Goal: Task Accomplishment & Management: Manage account settings

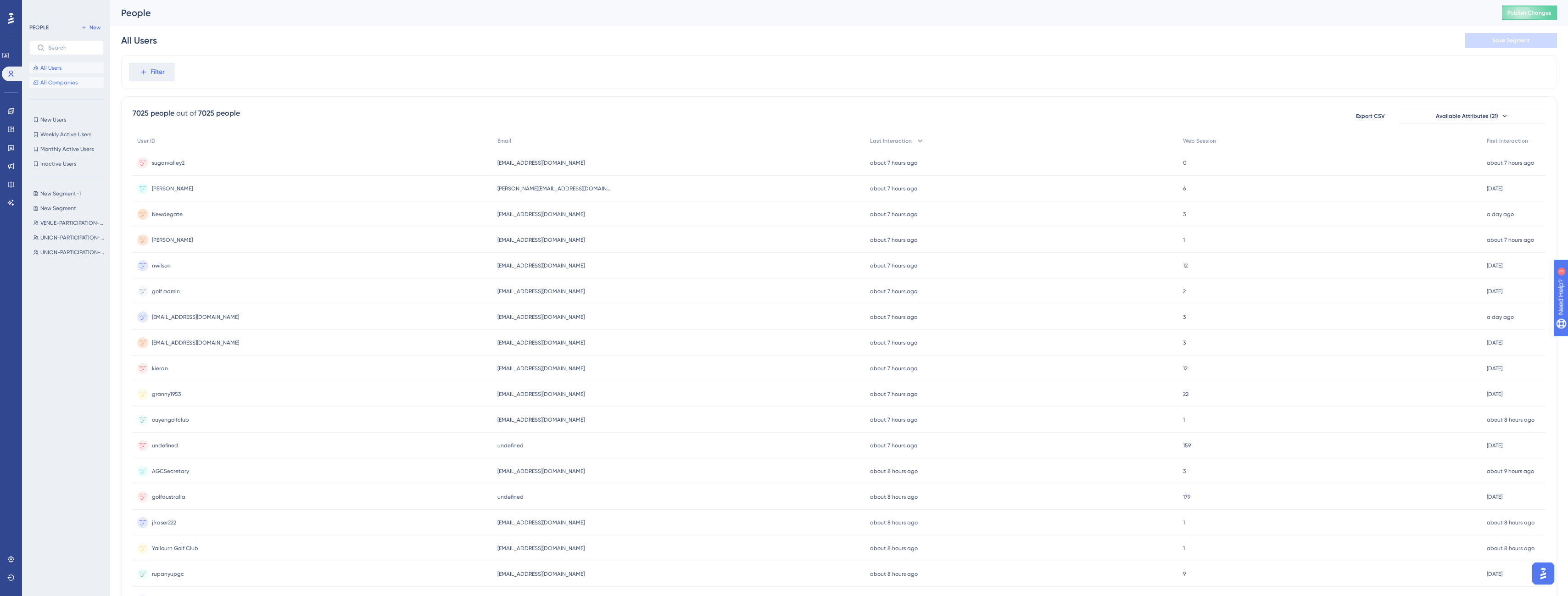
click at [61, 82] on span "All Companies" at bounding box center [59, 82] width 37 height 7
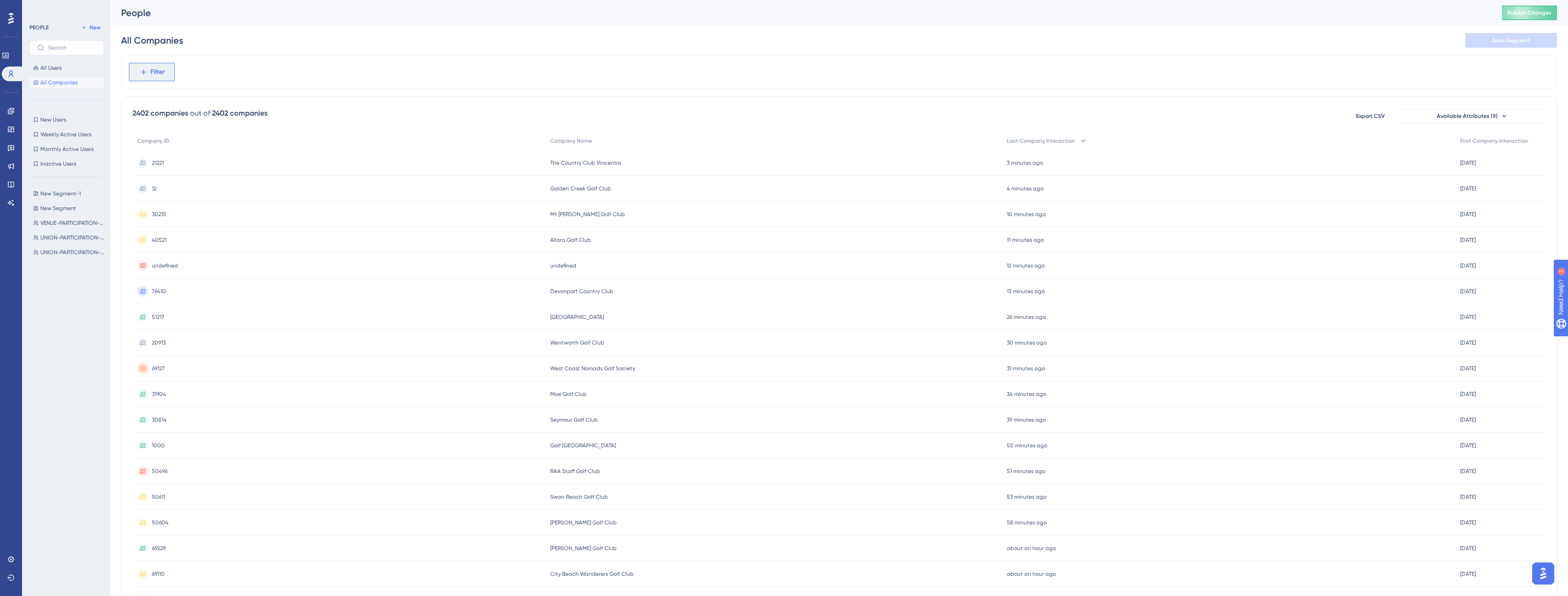
click at [167, 74] on button "Filter" at bounding box center [151, 72] width 46 height 18
click at [240, 84] on div "Filter" at bounding box center [839, 72] width 1436 height 34
click at [56, 196] on span "New Segment-1" at bounding box center [61, 194] width 41 height 7
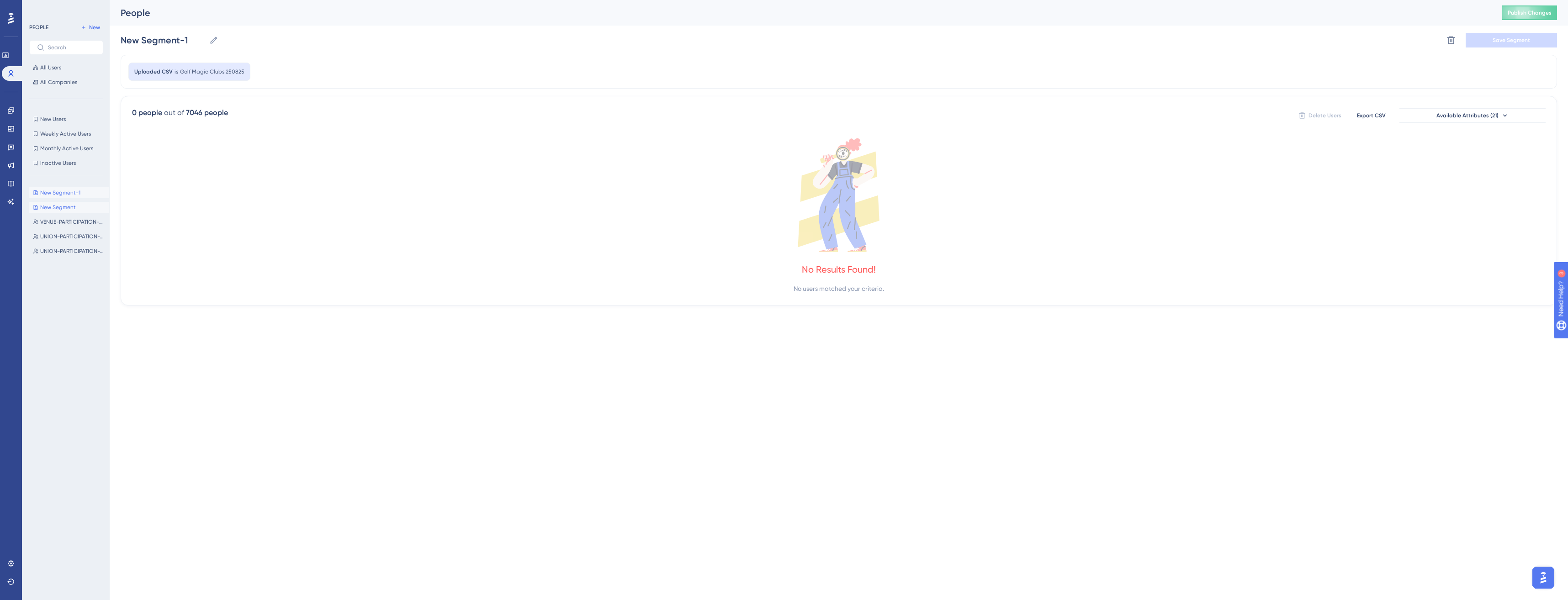
click at [52, 211] on button "New Segment New Segment" at bounding box center [69, 207] width 79 height 11
click at [74, 192] on span "New Segment-1" at bounding box center [60, 193] width 40 height 7
type input "New Segment-1"
click at [1451, 40] on icon at bounding box center [1451, 40] width 8 height 8
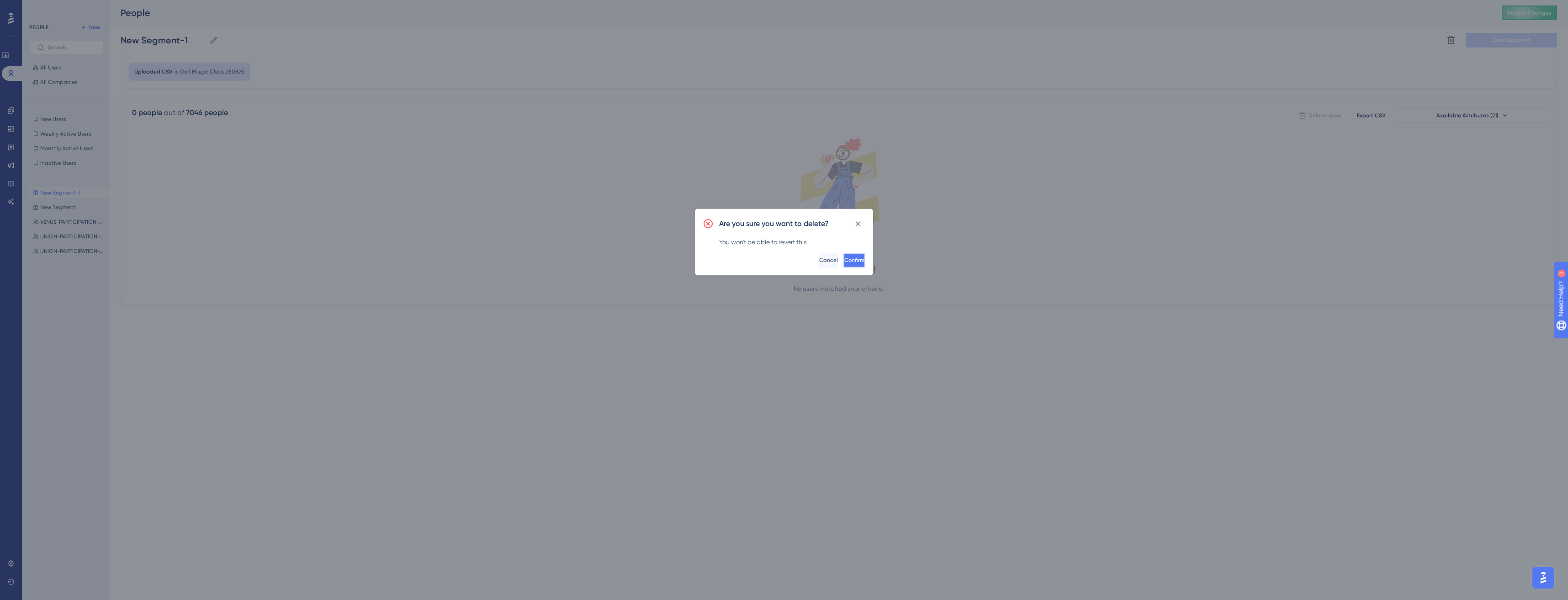
click at [845, 259] on span "Confirm" at bounding box center [854, 260] width 20 height 7
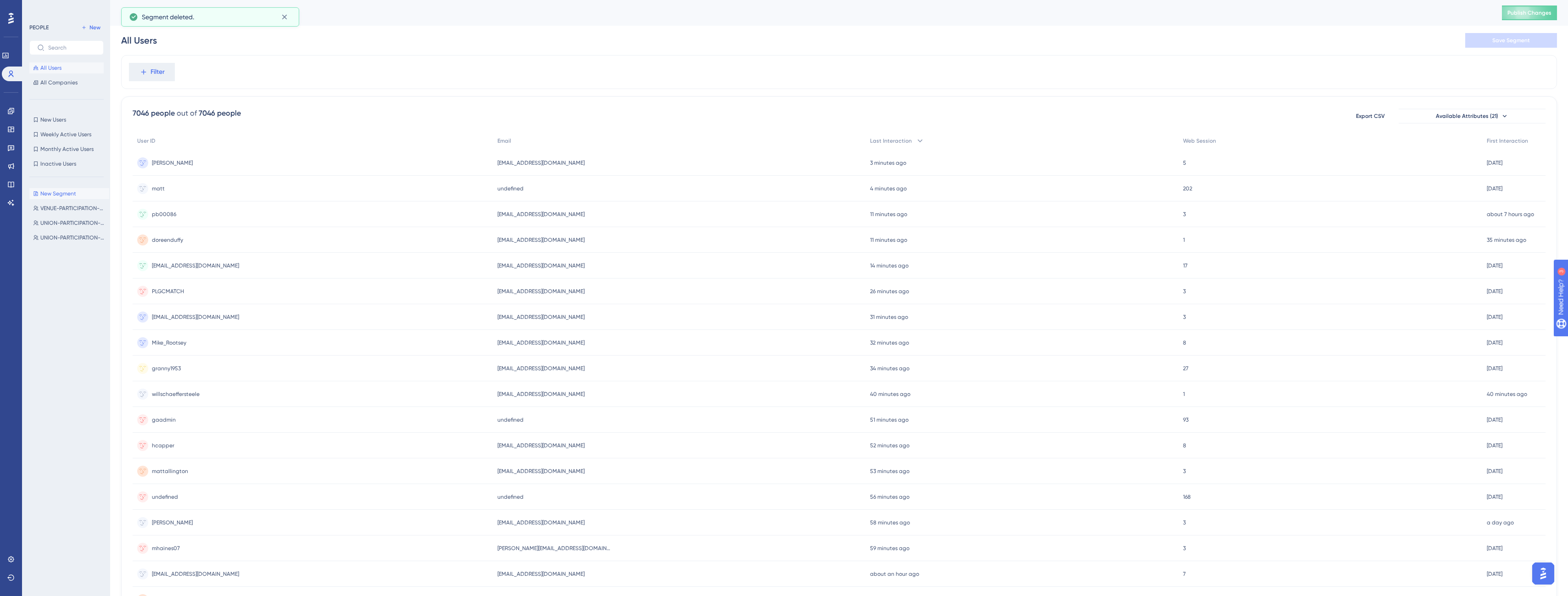
click at [59, 195] on span "New Segment" at bounding box center [58, 194] width 35 height 7
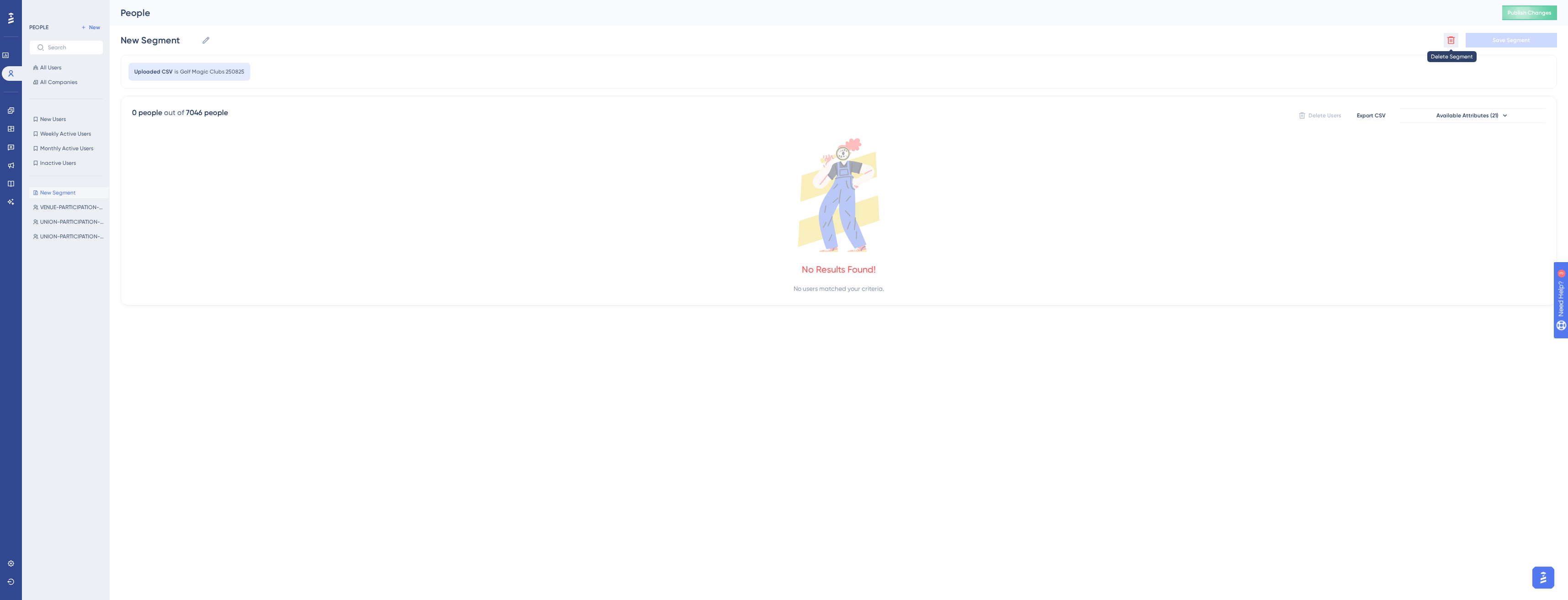
click at [1447, 43] on icon at bounding box center [1451, 40] width 9 height 9
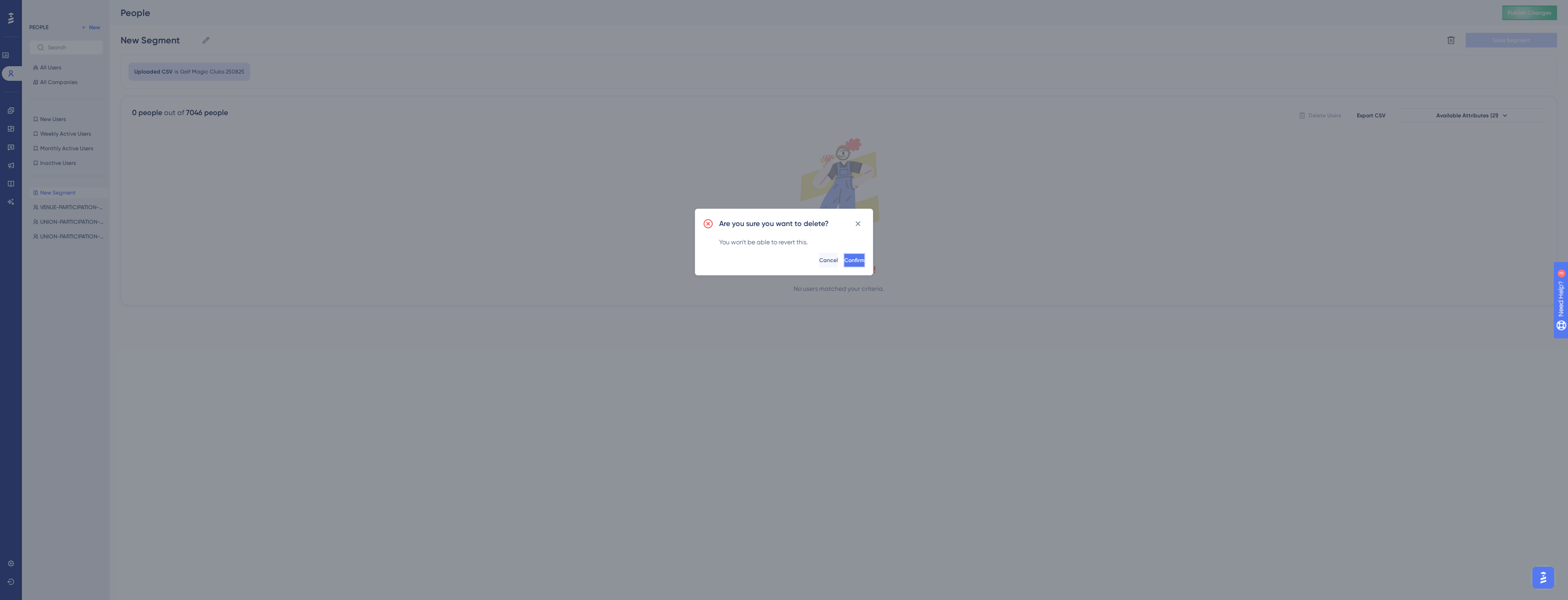
click at [848, 263] on span "Confirm" at bounding box center [854, 260] width 20 height 7
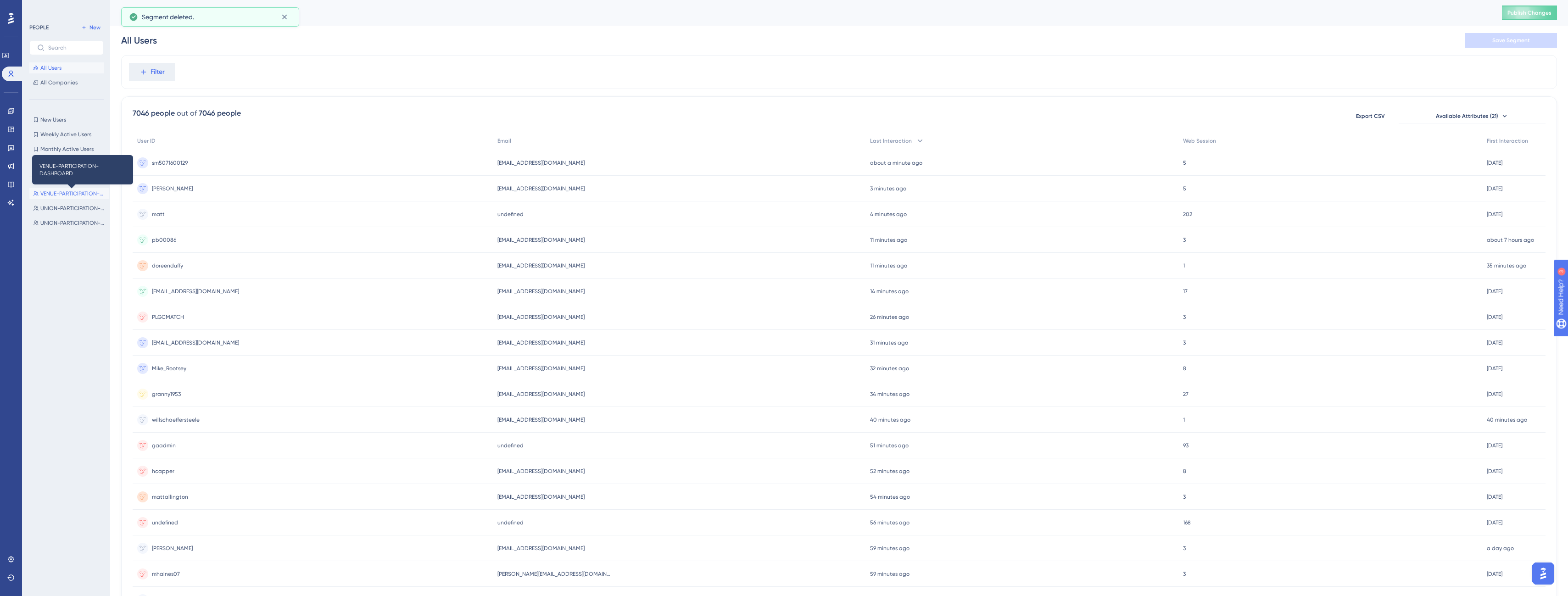
click at [67, 194] on span "VENUE-PARTICIPATION-DASHBOARD" at bounding box center [73, 194] width 65 height 7
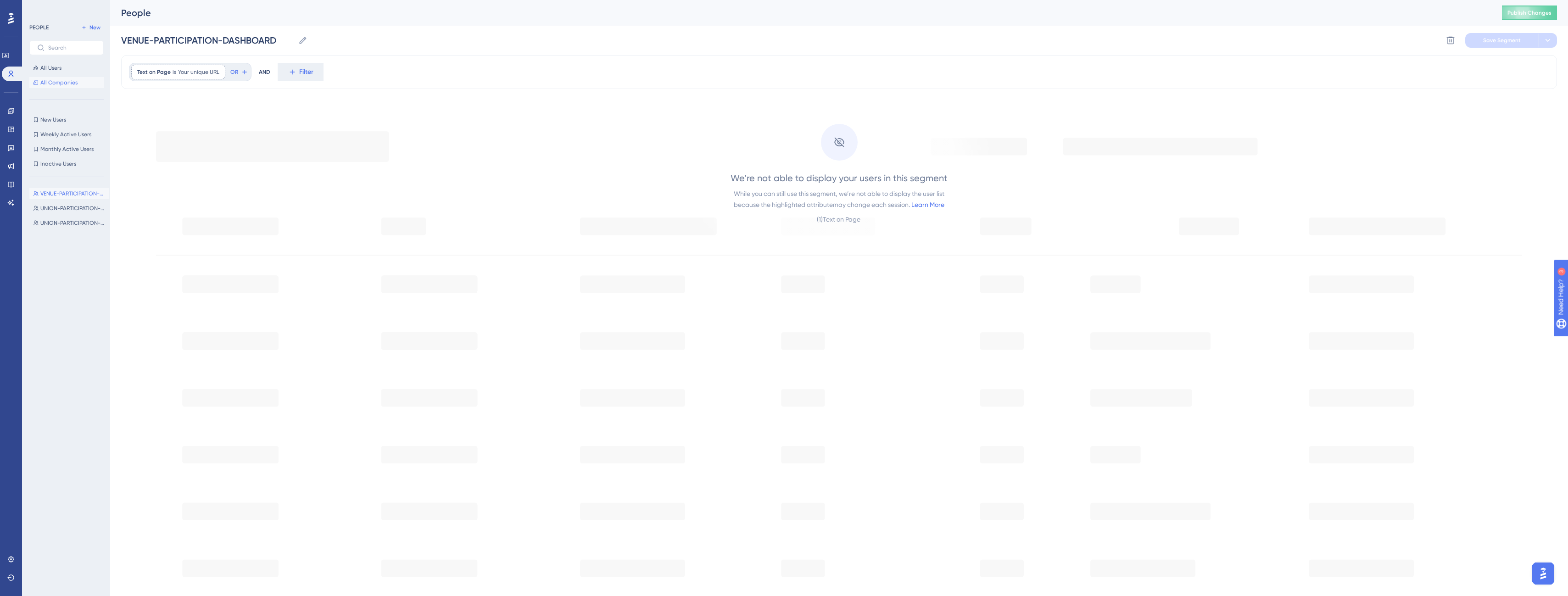
click at [63, 81] on span "All Companies" at bounding box center [59, 82] width 37 height 7
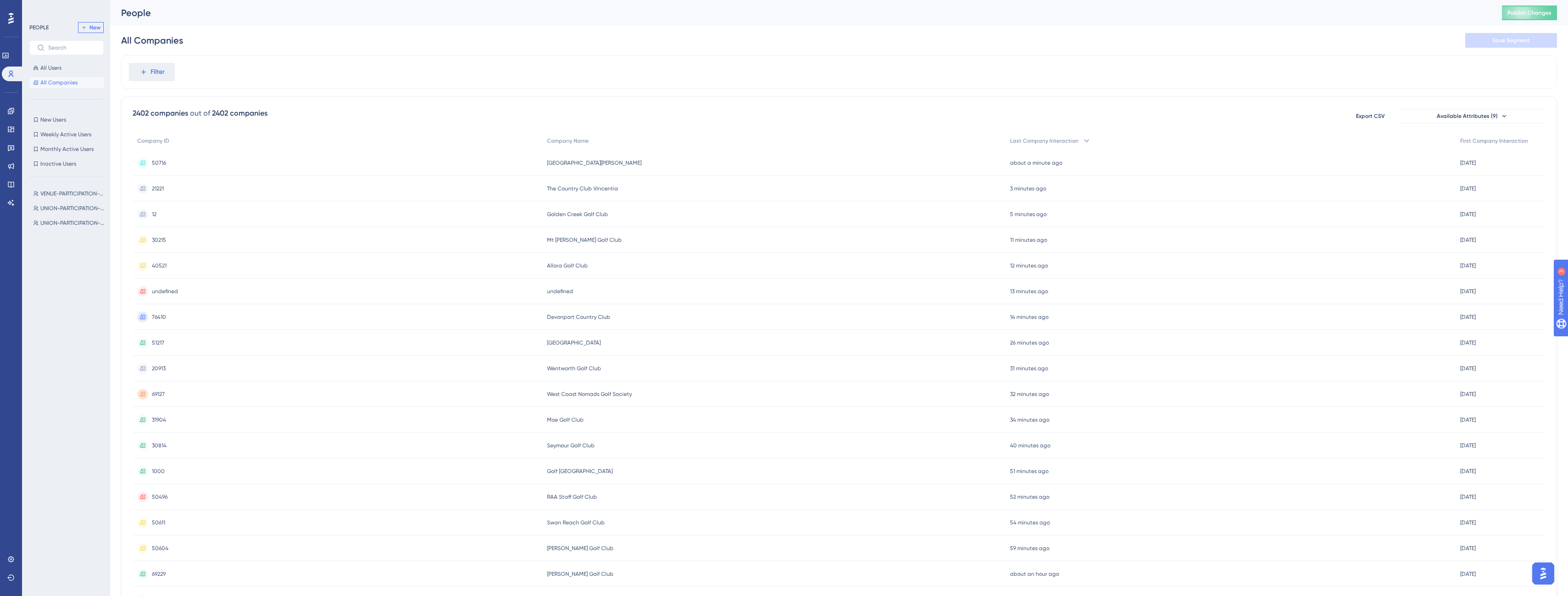
click at [97, 26] on span "New" at bounding box center [94, 28] width 11 height 7
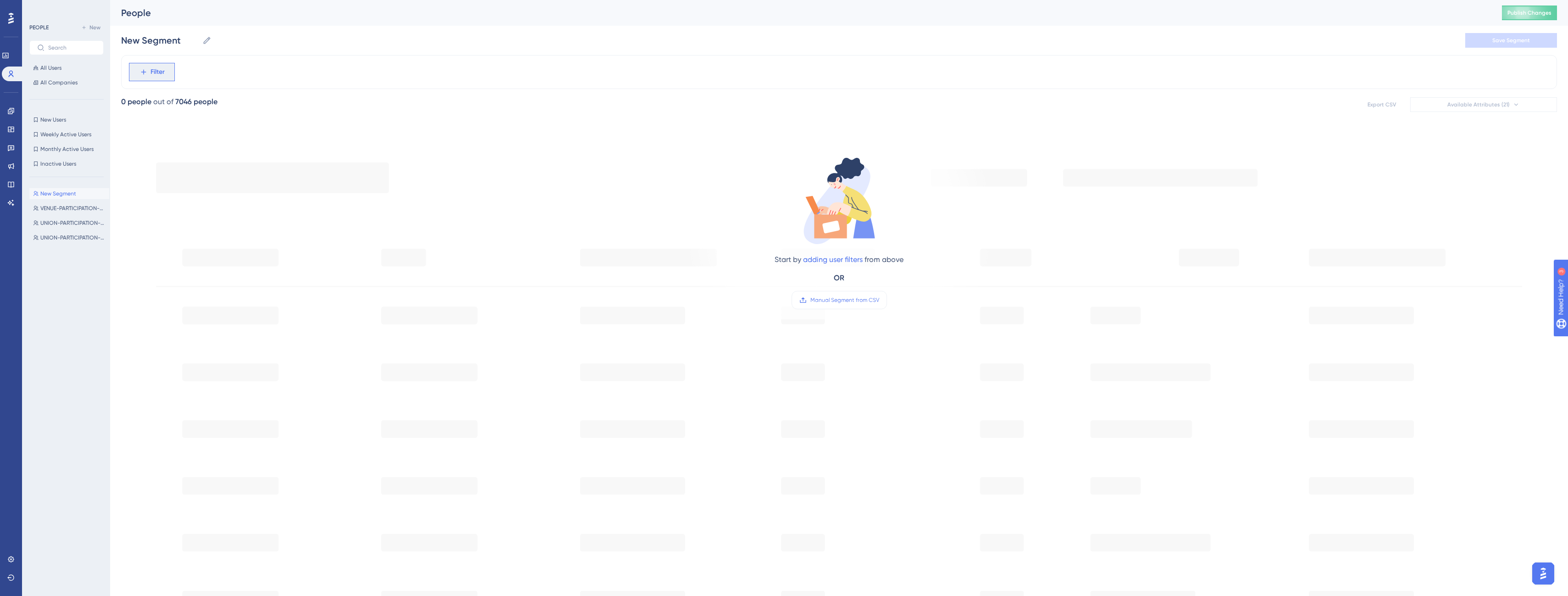
click at [165, 72] on button "Filter" at bounding box center [151, 72] width 46 height 18
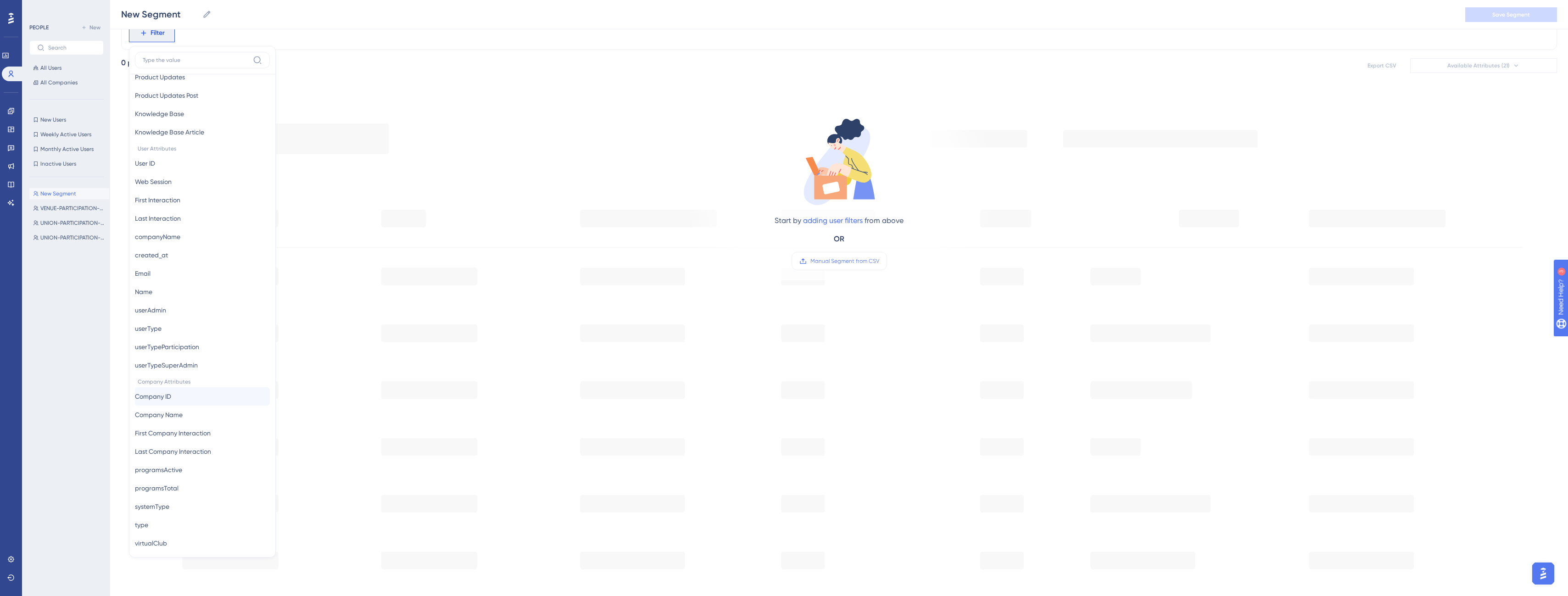
scroll to position [356, 0]
click at [183, 390] on button "Company ID Company ID" at bounding box center [202, 389] width 135 height 18
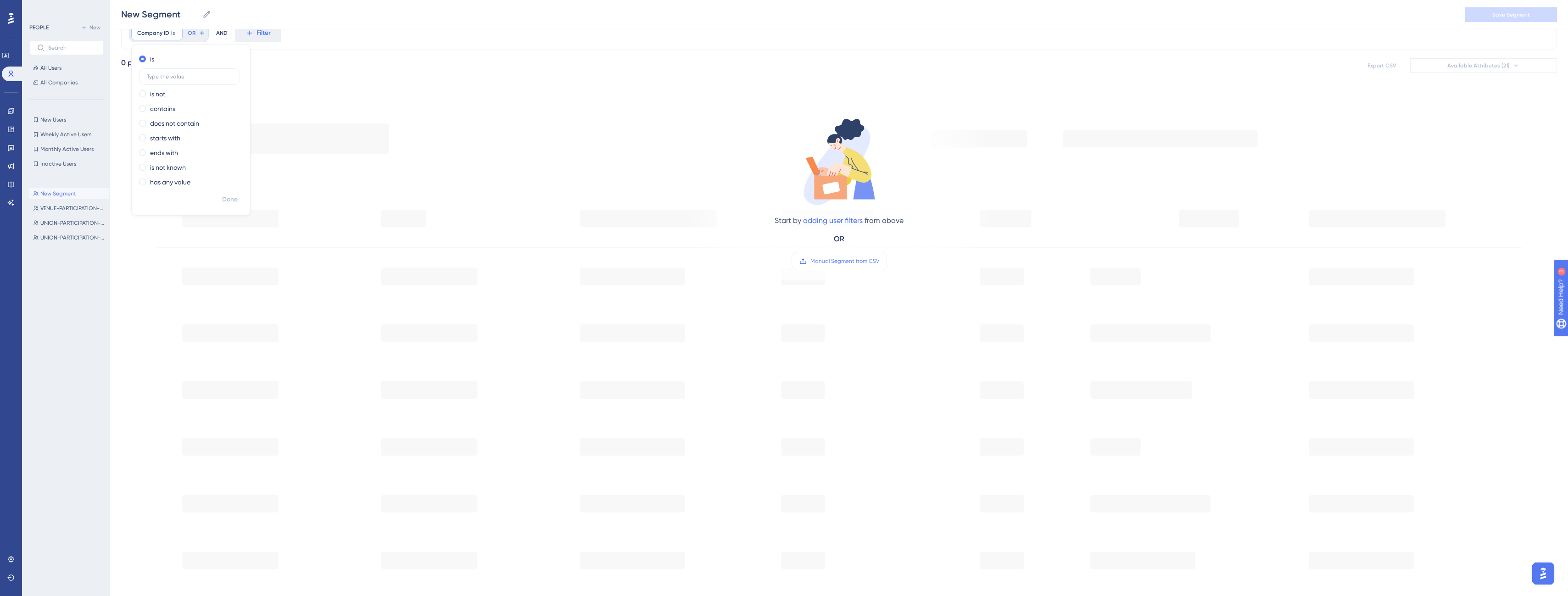
click at [370, 99] on div "Start by adding user filters from above OR Manual Segment from CSV" at bounding box center [839, 369] width 1436 height 562
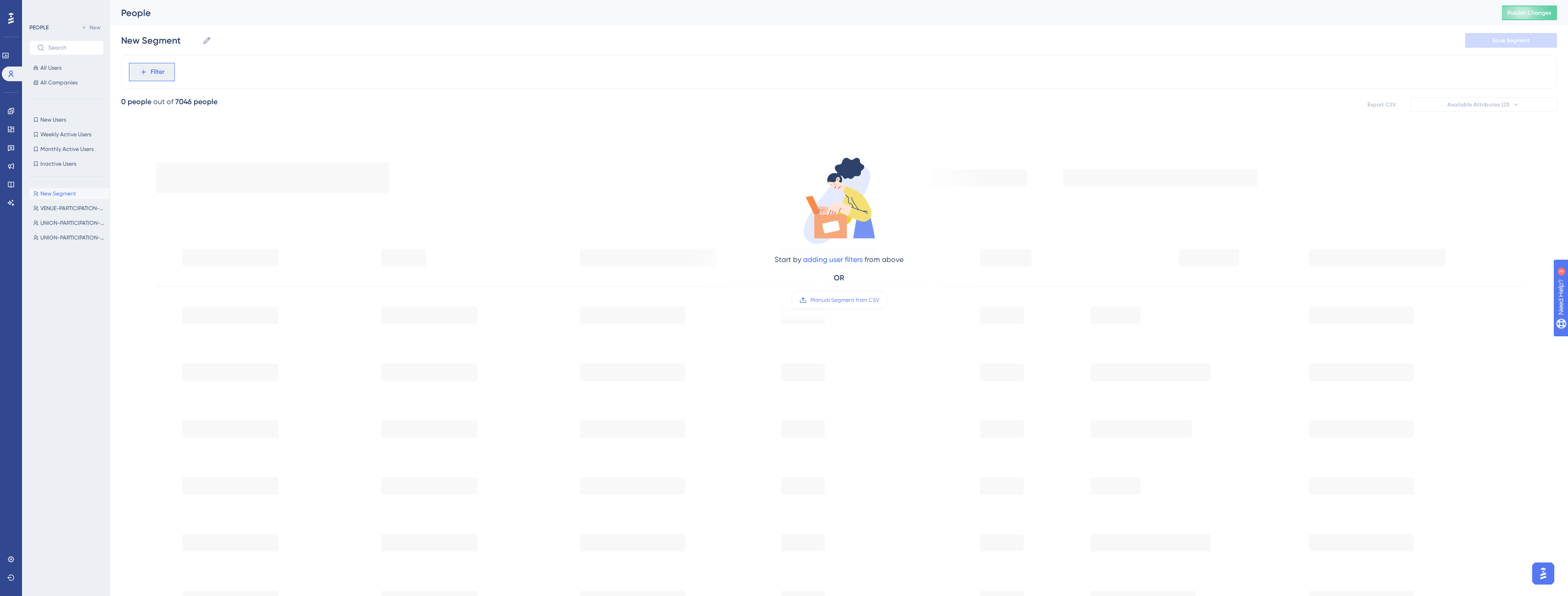
click at [165, 74] on button "Filter" at bounding box center [151, 72] width 46 height 18
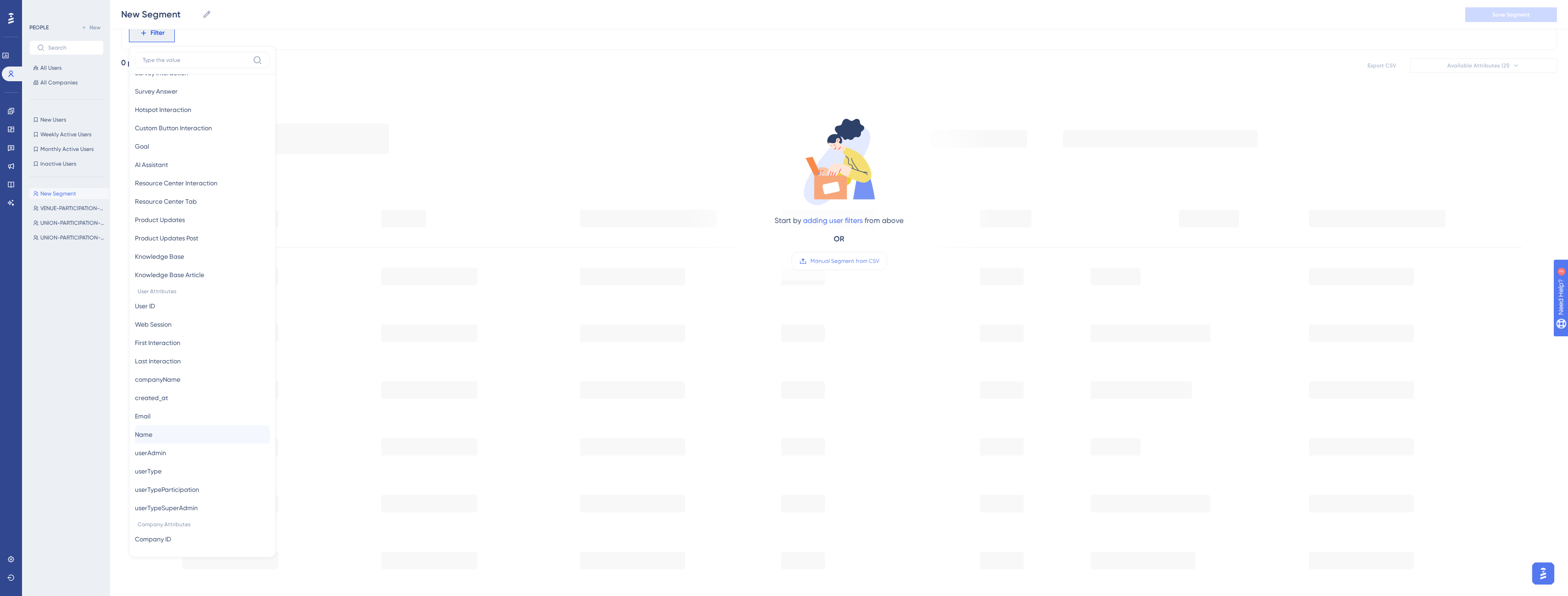
scroll to position [321, 0]
click at [182, 428] on button "Company ID Company ID" at bounding box center [202, 425] width 135 height 18
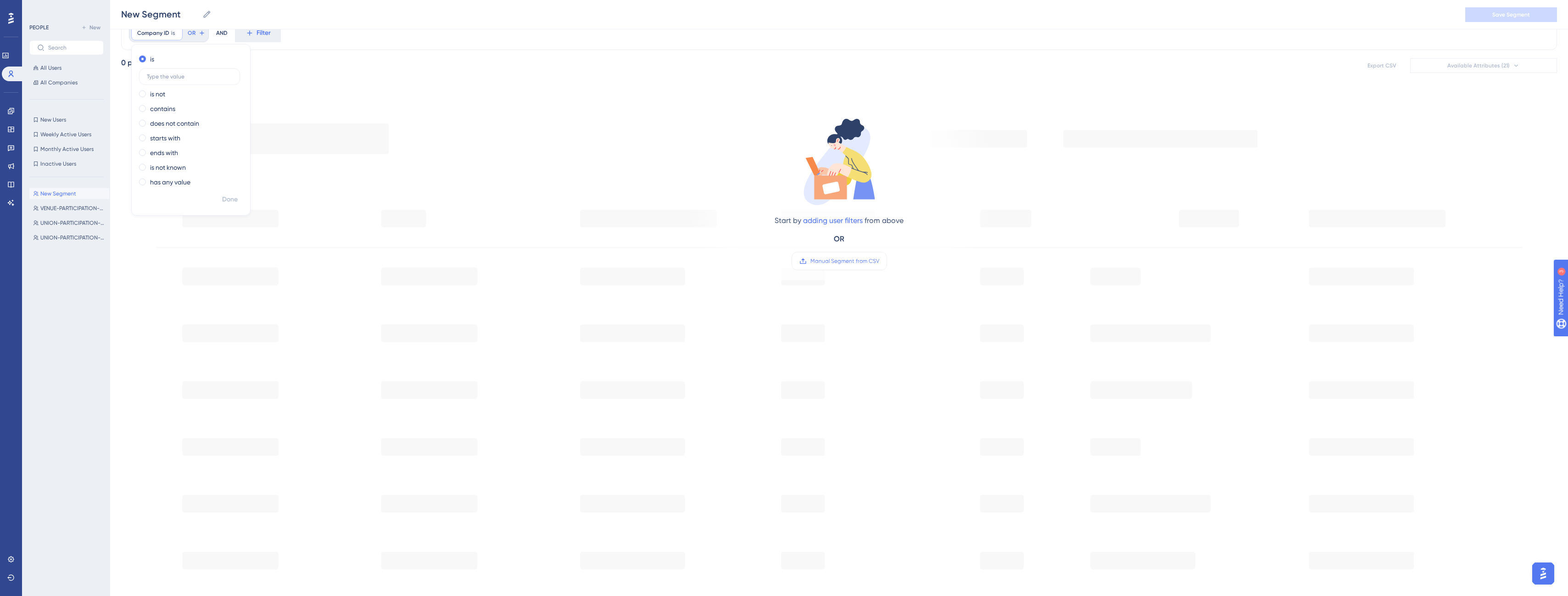
click at [310, 67] on div "0 people out of 7046 people Export CSV Available Attributes (21)" at bounding box center [839, 65] width 1436 height 16
click at [231, 120] on div "Start by adding user filters from above OR Manual Segment from CSV" at bounding box center [839, 369] width 1436 height 562
click at [164, 37] on button "Filter" at bounding box center [151, 33] width 46 height 18
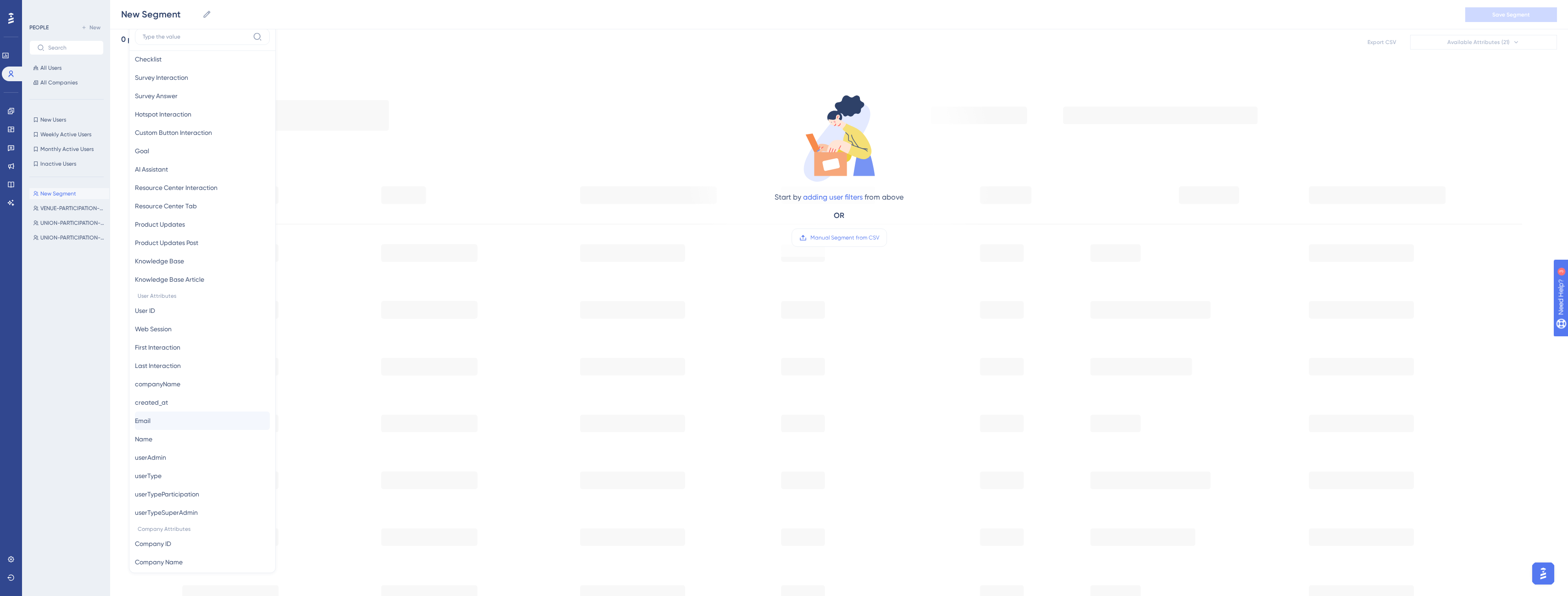
scroll to position [183, 0]
drag, startPoint x: 743, startPoint y: 366, endPoint x: 717, endPoint y: 356, distance: 27.9
click at [743, 366] on div "Start by adding user filters from above OR Manual Segment from CSV" at bounding box center [839, 346] width 1436 height 562
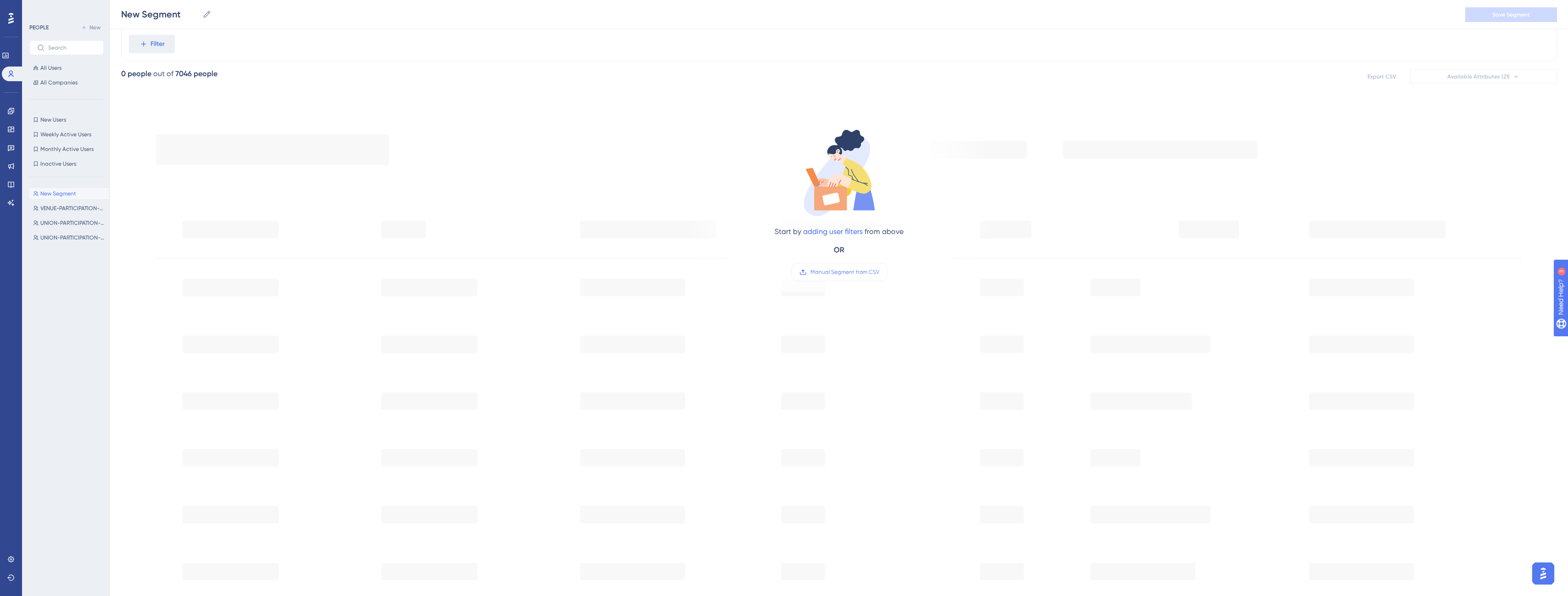
scroll to position [0, 0]
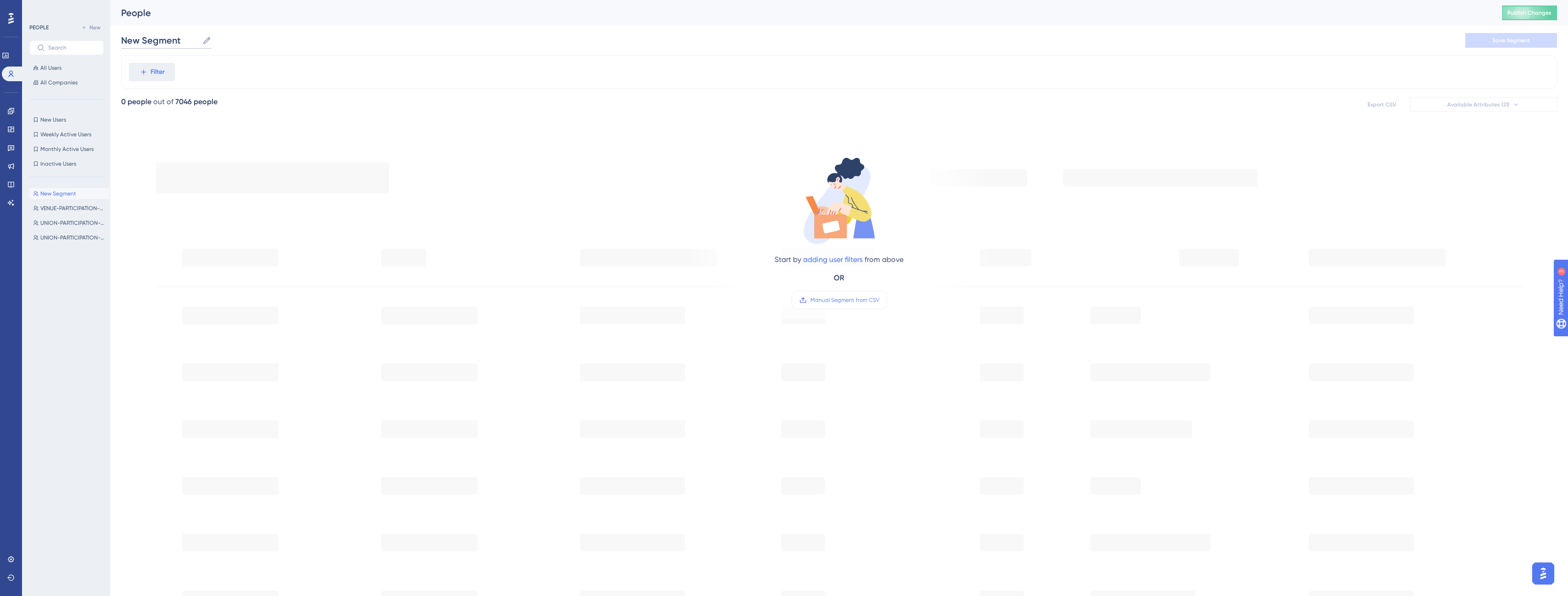
click at [164, 42] on input "New Segment" at bounding box center [160, 40] width 78 height 13
drag, startPoint x: 182, startPoint y: 41, endPoint x: 121, endPoint y: 48, distance: 61.4
click at [121, 48] on label "New Segment New Segment" at bounding box center [166, 40] width 91 height 16
type input "Golf Magic Clubs"
drag, startPoint x: 272, startPoint y: 145, endPoint x: 223, endPoint y: 119, distance: 55.5
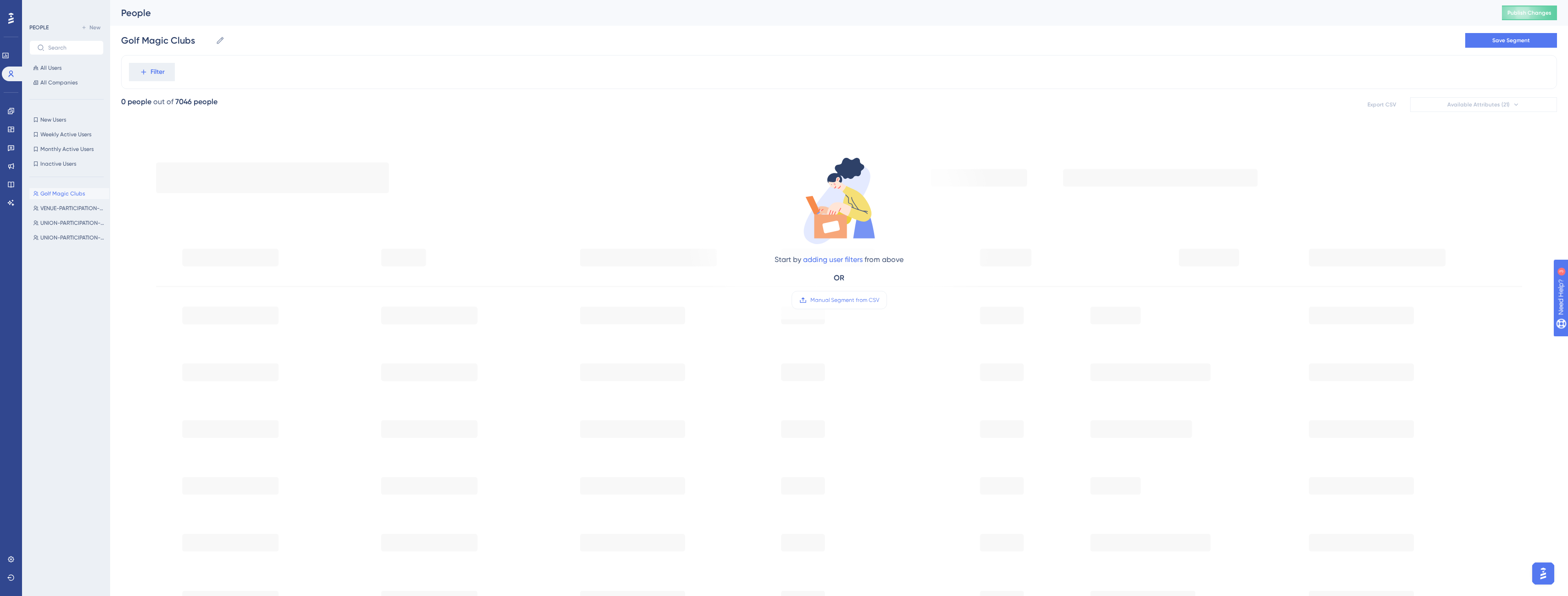
click at [270, 145] on div "Start by adding user filters from above OR Manual Segment from CSV" at bounding box center [839, 409] width 1436 height 562
click at [167, 79] on button "Filter" at bounding box center [151, 72] width 46 height 18
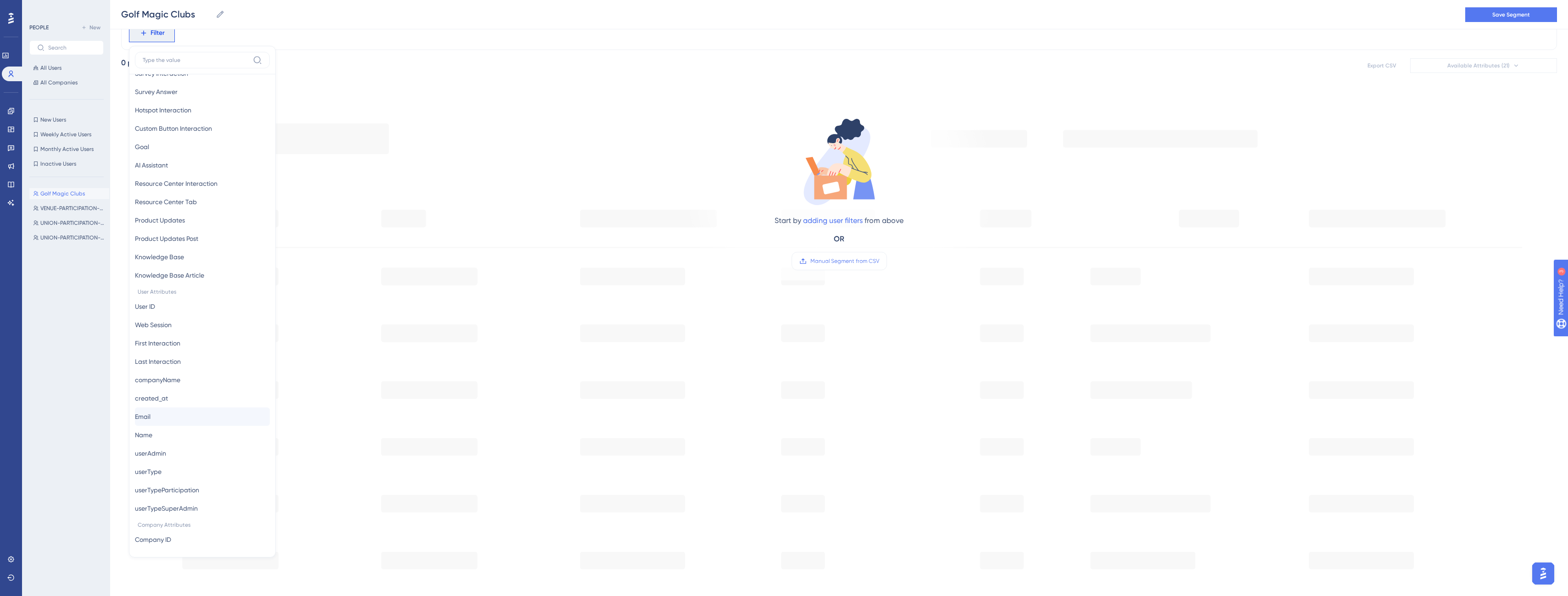
scroll to position [275, 0]
click at [190, 465] on button "Company ID Company ID" at bounding box center [202, 471] width 135 height 18
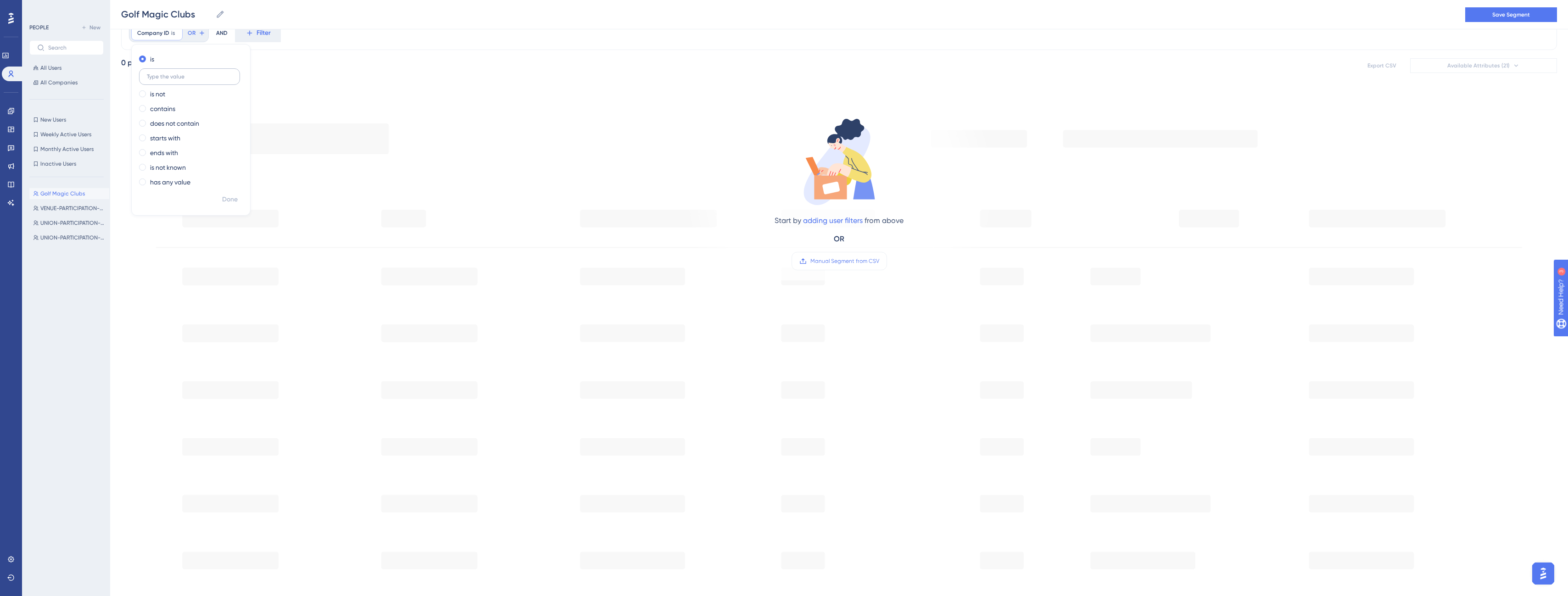
click at [193, 74] on input "text" at bounding box center [189, 76] width 86 height 6
drag, startPoint x: 702, startPoint y: 412, endPoint x: 810, endPoint y: 344, distance: 127.6
click at [708, 409] on div "Start by adding user filters from above OR Manual Segment from CSV" at bounding box center [839, 369] width 1436 height 562
click at [842, 260] on span "Manual Segment from CSV" at bounding box center [845, 261] width 69 height 7
click at [880, 261] on input "Manual Segment from CSV" at bounding box center [880, 261] width 0 height 0
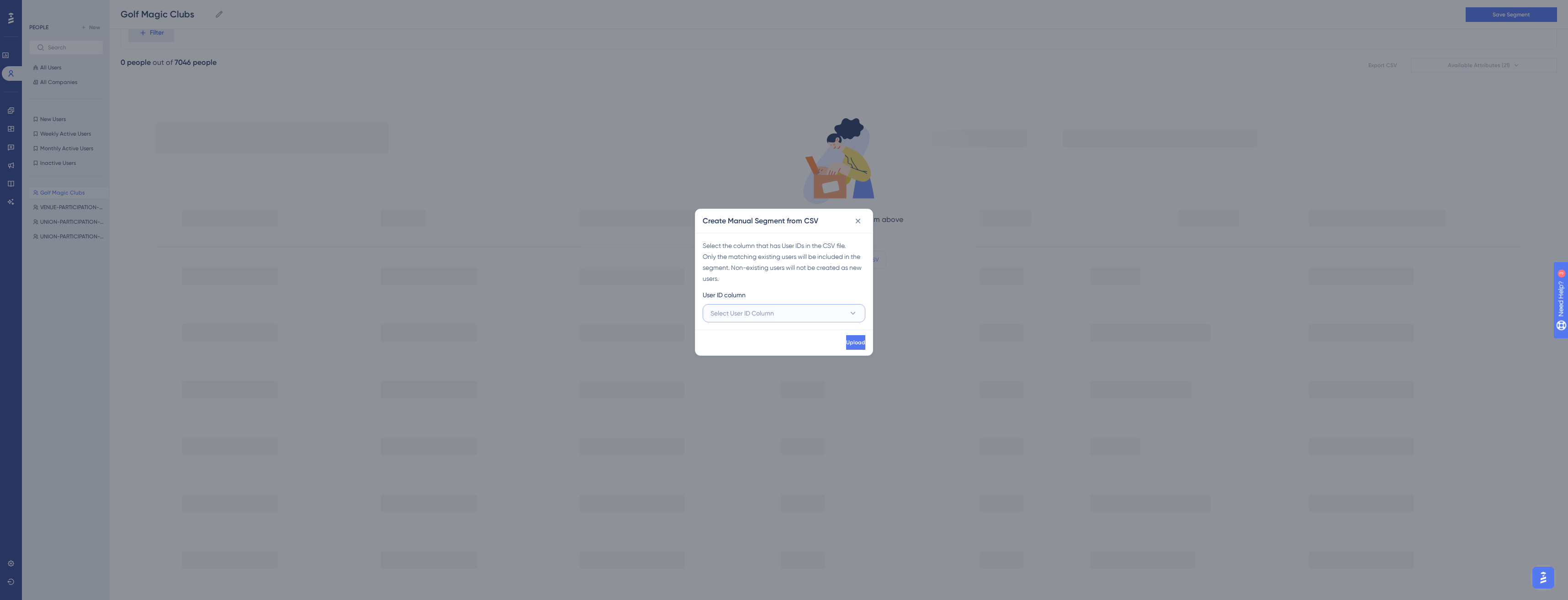
click at [758, 308] on span "Select User ID Column" at bounding box center [742, 313] width 64 height 11
click at [770, 341] on div "A - Company ID A - Company ID" at bounding box center [784, 341] width 151 height 18
click at [748, 297] on div "User ID column" at bounding box center [784, 296] width 163 height 15
click at [861, 226] on button at bounding box center [858, 220] width 15 height 15
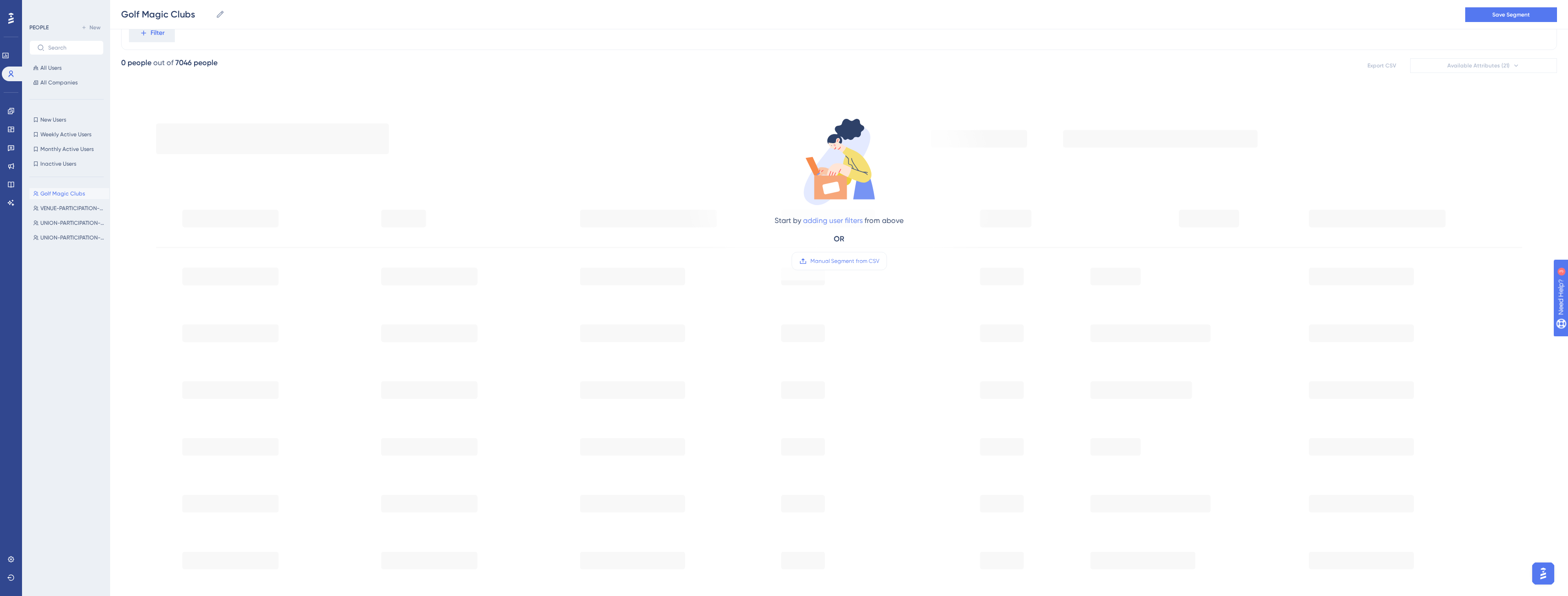
click at [829, 221] on link "adding user filters" at bounding box center [833, 221] width 60 height 9
click at [129, 24] on button "Filter" at bounding box center [151, 33] width 46 height 18
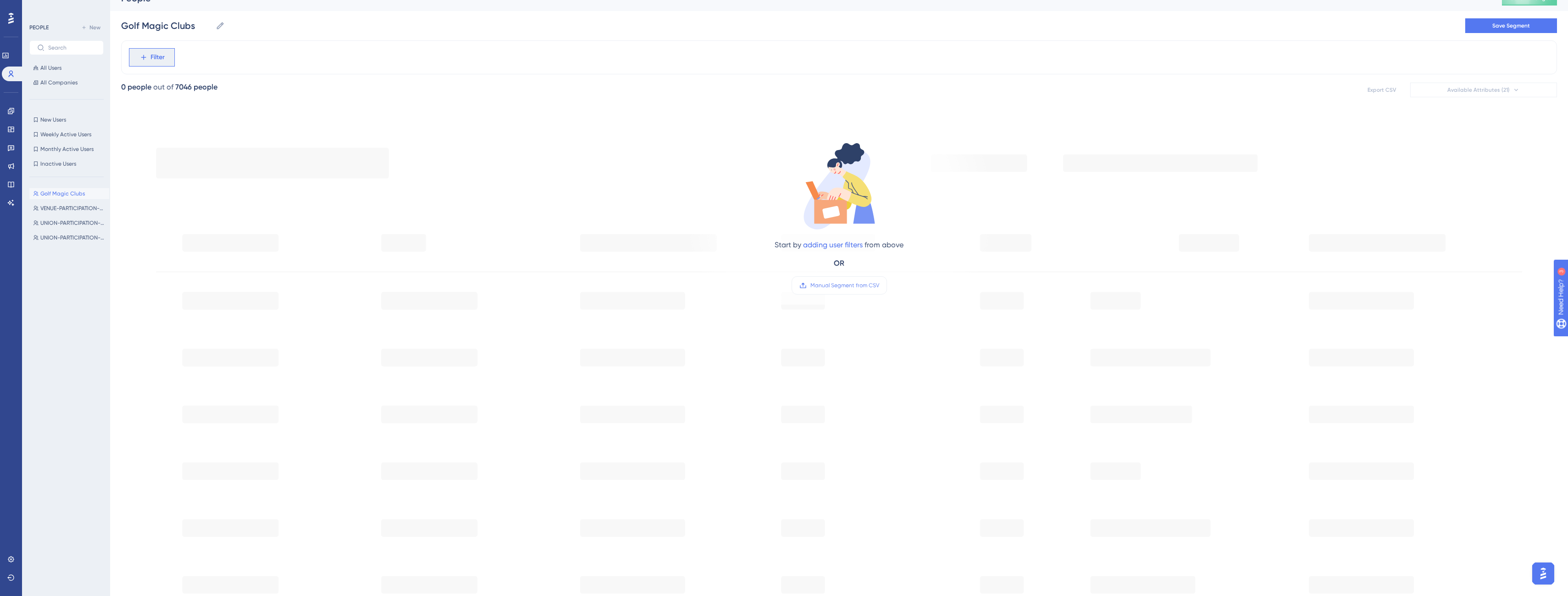
scroll to position [0, 0]
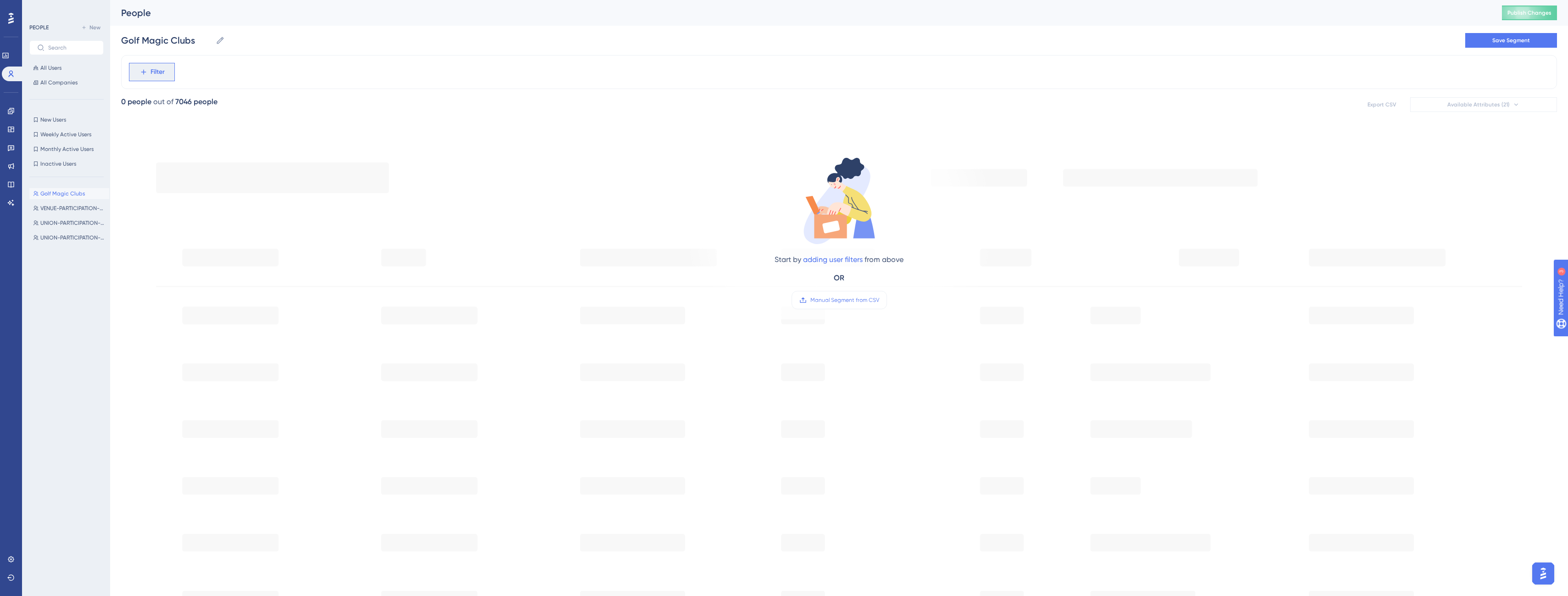
click at [156, 71] on span "Filter" at bounding box center [157, 72] width 14 height 11
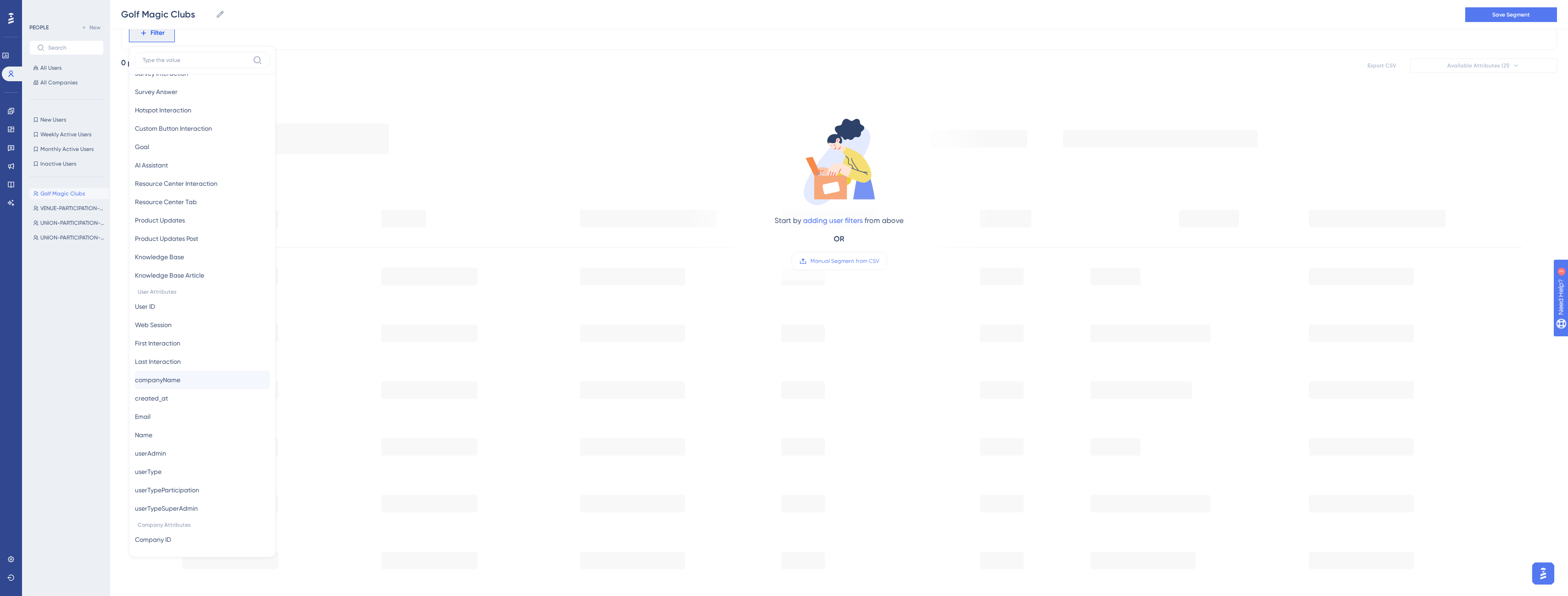
scroll to position [229, 0]
click at [182, 516] on button "Company ID Company ID" at bounding box center [202, 516] width 135 height 18
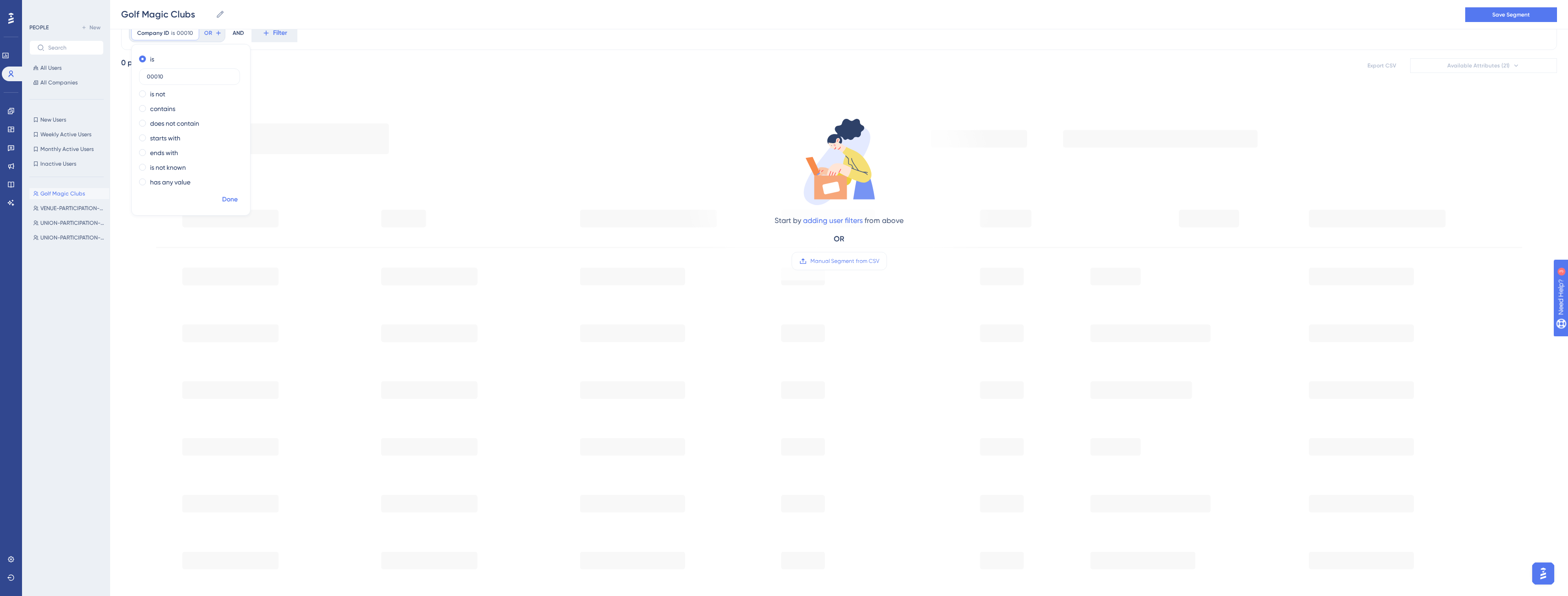
type input "00010"
click at [235, 200] on span "Done" at bounding box center [230, 199] width 16 height 11
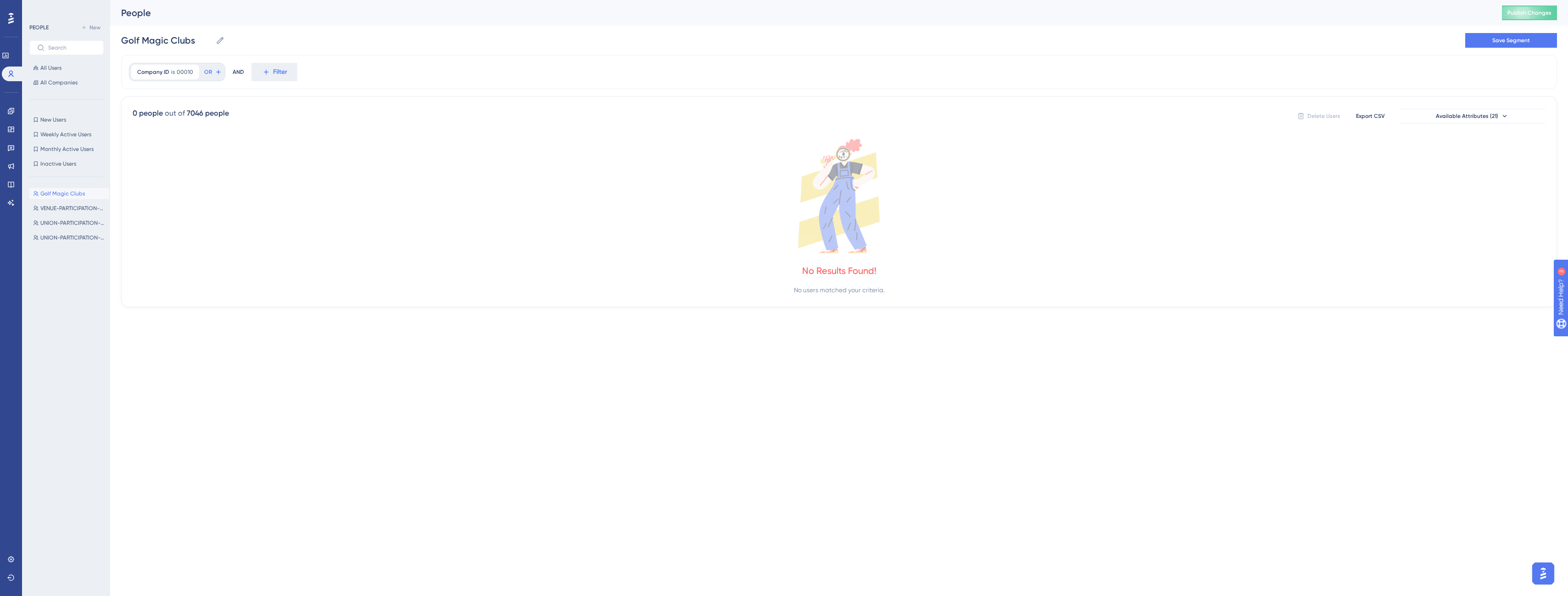
scroll to position [0, 0]
click at [192, 74] on icon at bounding box center [192, 72] width 5 height 5
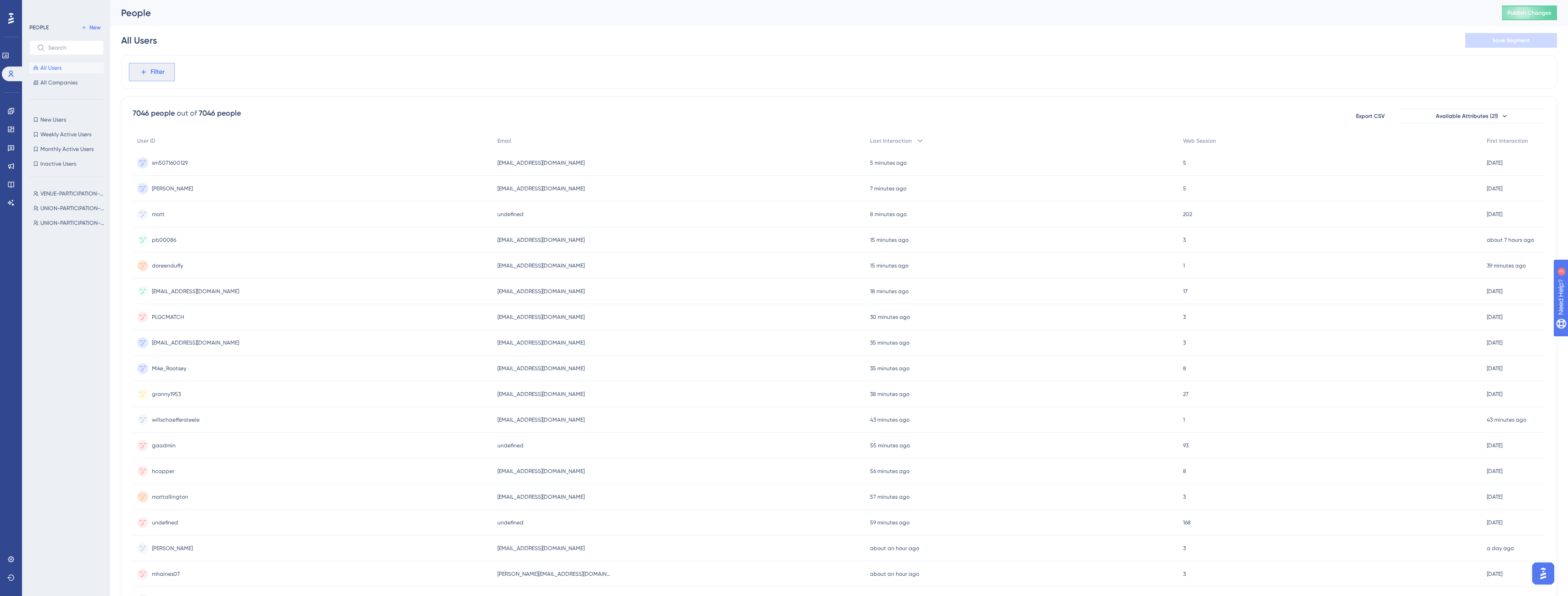
click at [163, 71] on span "Filter" at bounding box center [157, 72] width 14 height 11
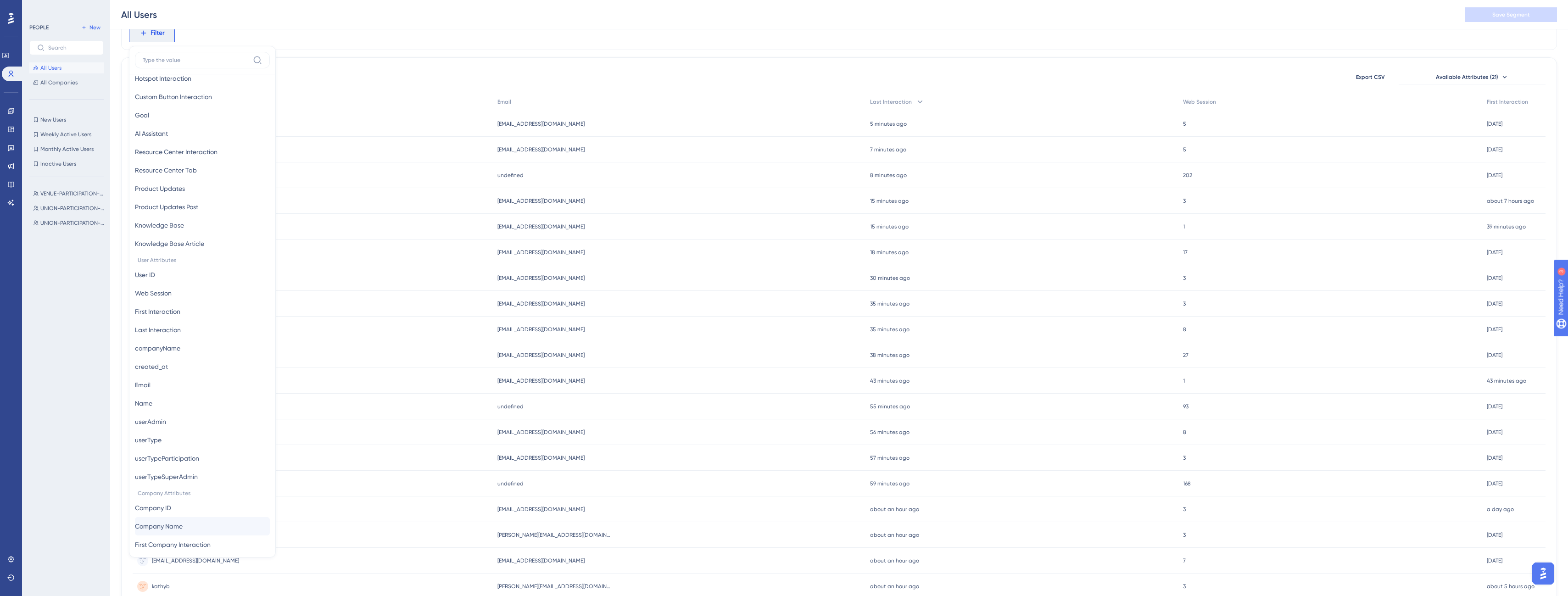
scroll to position [321, 0]
click at [63, 78] on button "All Companies" at bounding box center [67, 82] width 74 height 11
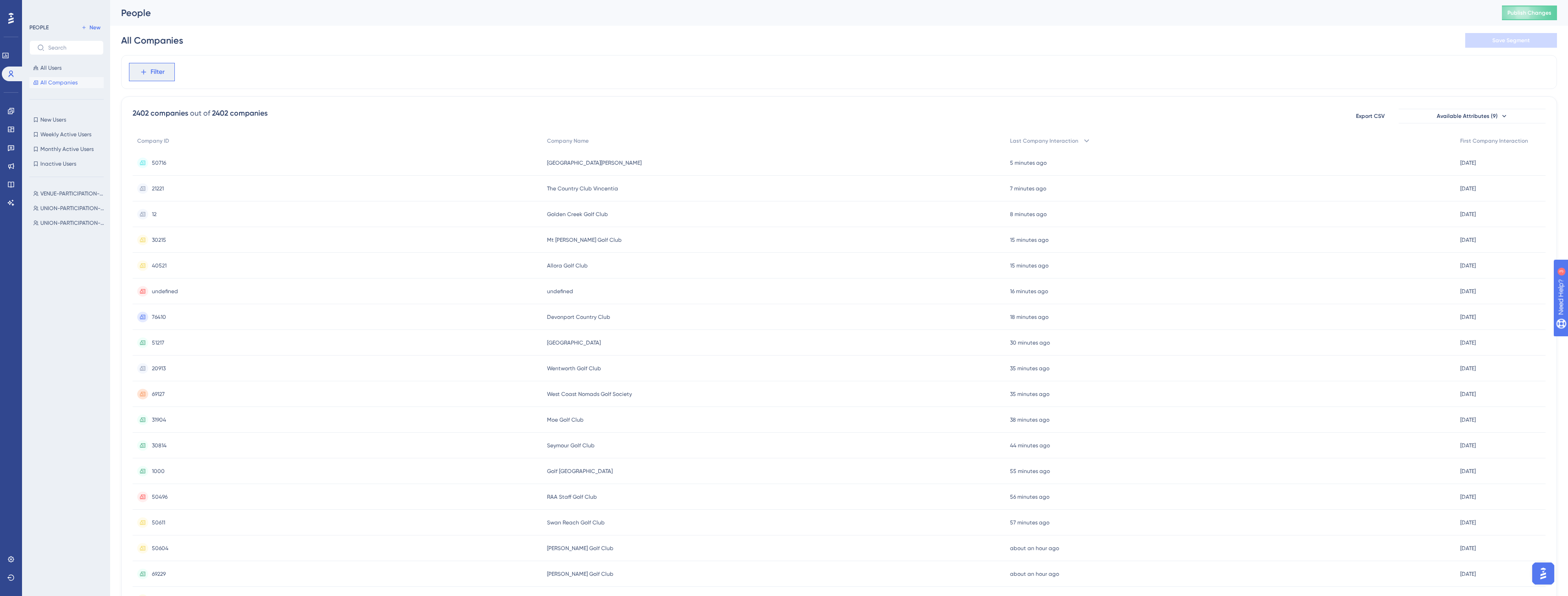
click at [163, 75] on span "Filter" at bounding box center [157, 72] width 14 height 11
click at [171, 140] on span "Company ID" at bounding box center [153, 141] width 36 height 11
type input "90182"
click at [228, 238] on span "Done" at bounding box center [230, 239] width 16 height 11
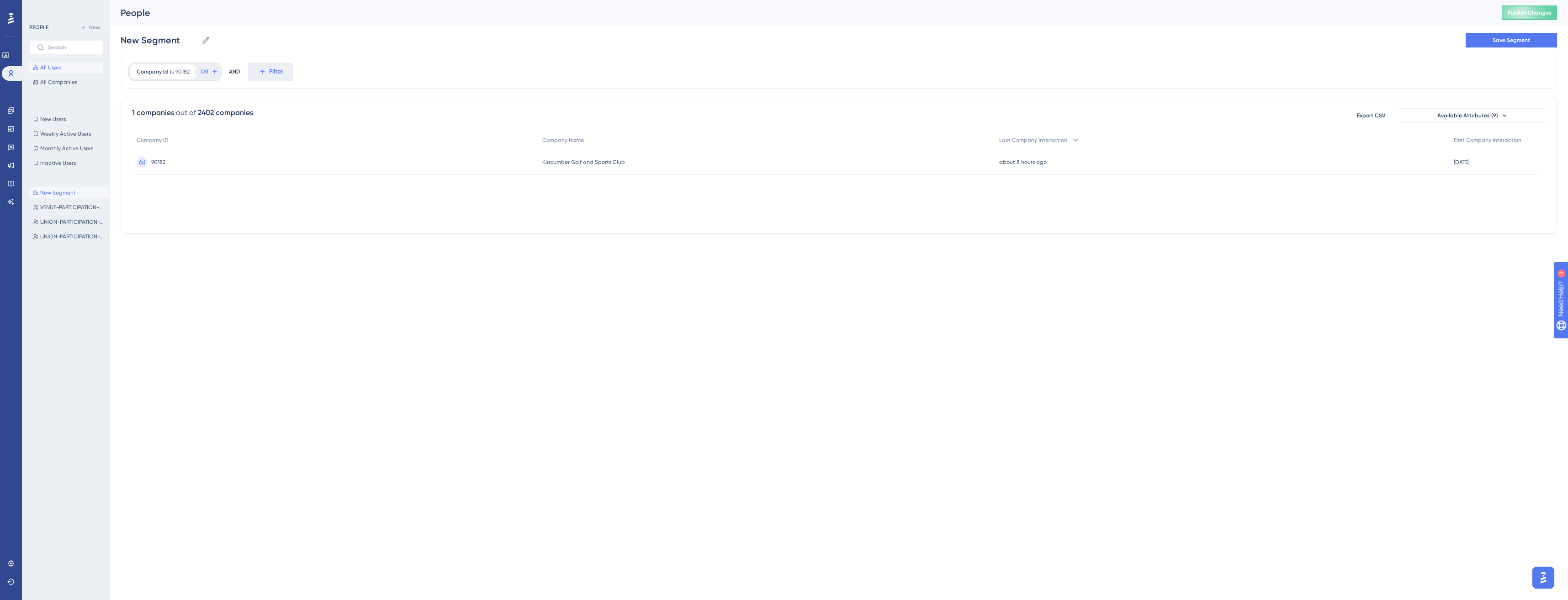
click at [65, 69] on button "All Users" at bounding box center [66, 67] width 74 height 11
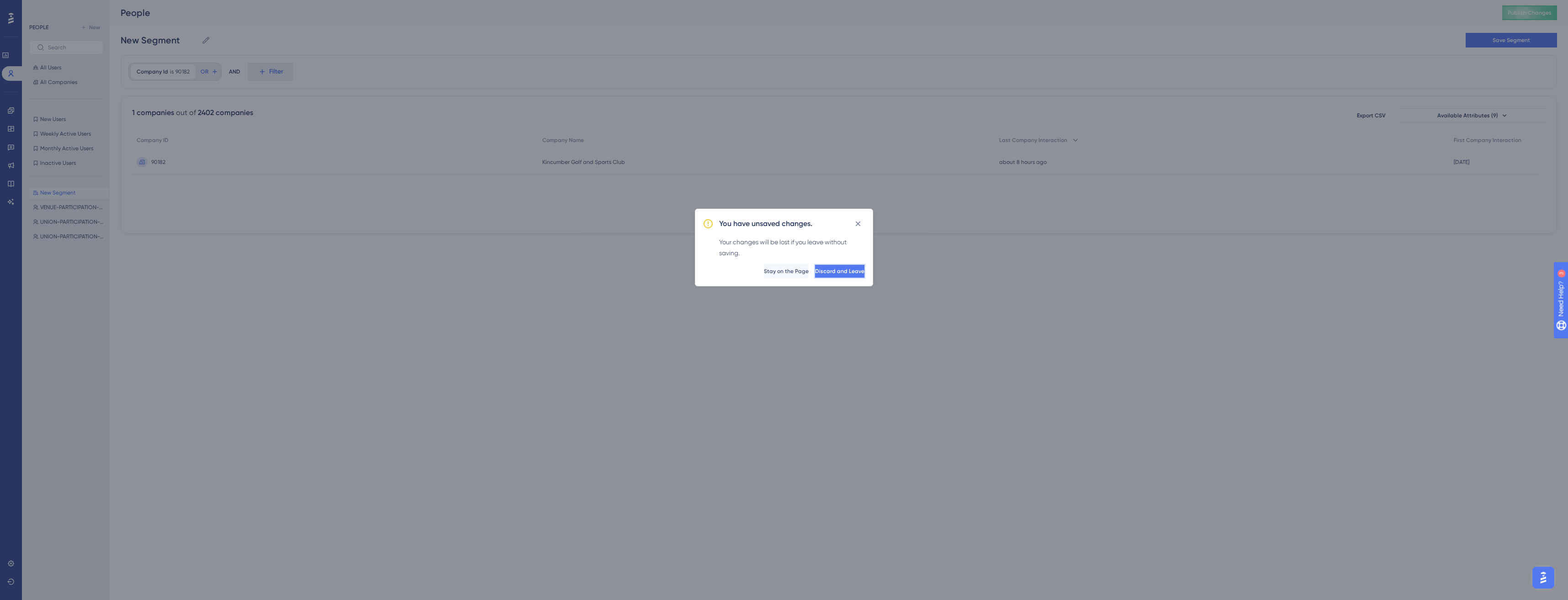
click at [842, 269] on span "Discard and Leave" at bounding box center [840, 271] width 49 height 7
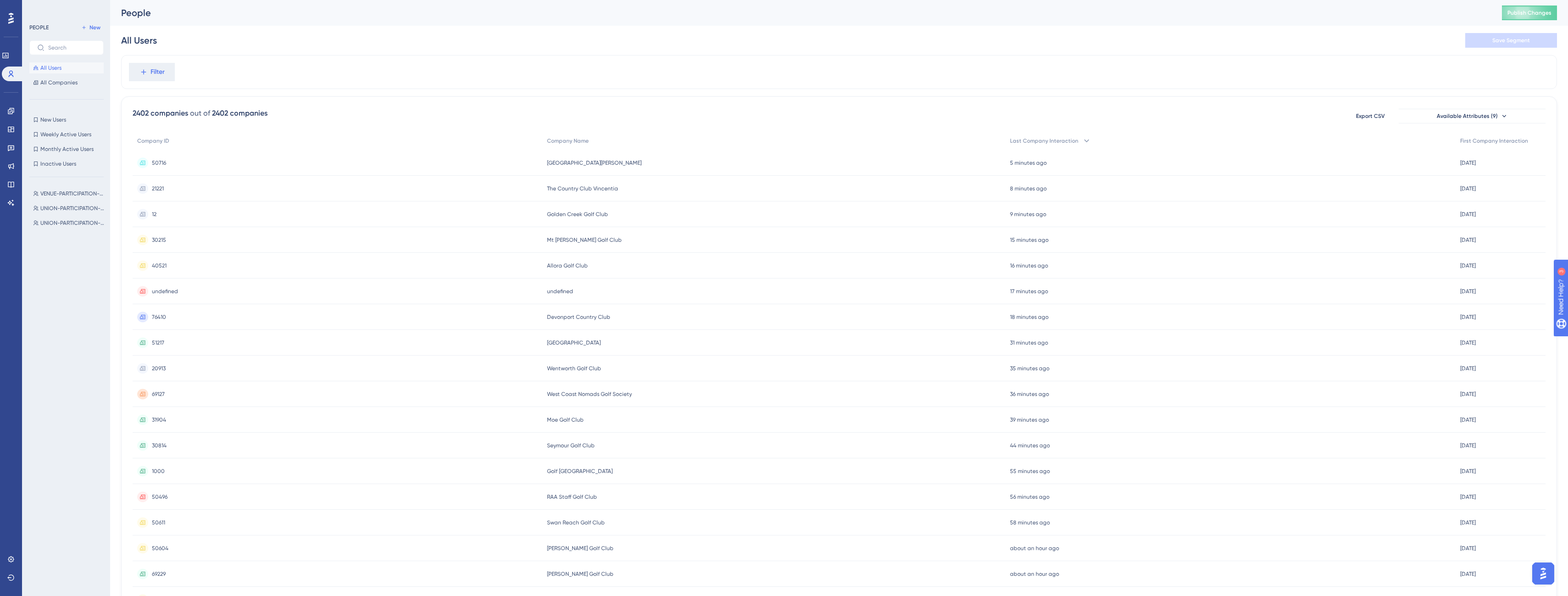
click at [58, 67] on span "All Users" at bounding box center [51, 67] width 21 height 7
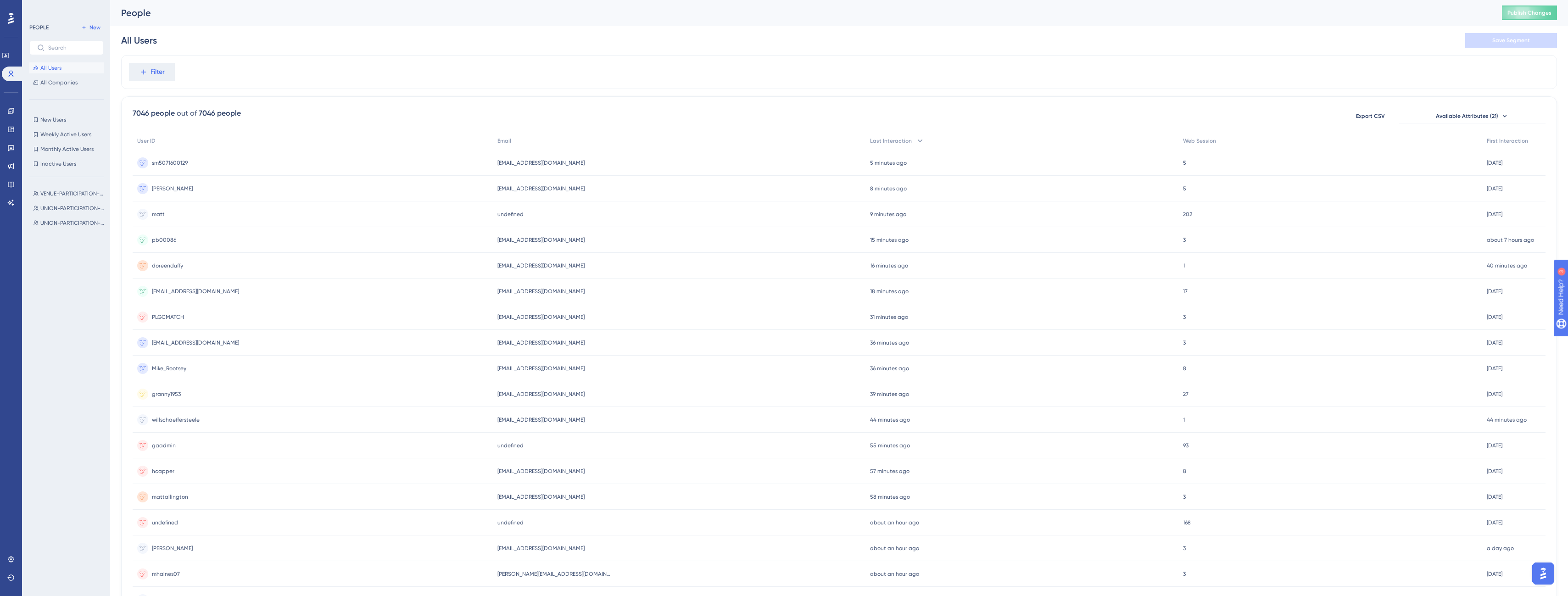
scroll to position [0, 7]
click at [1503, 116] on icon at bounding box center [1505, 116] width 3 height 3
click at [1501, 116] on icon at bounding box center [1505, 116] width 7 height 7
click at [1479, 119] on span "Available Attributes (21)" at bounding box center [1467, 116] width 62 height 7
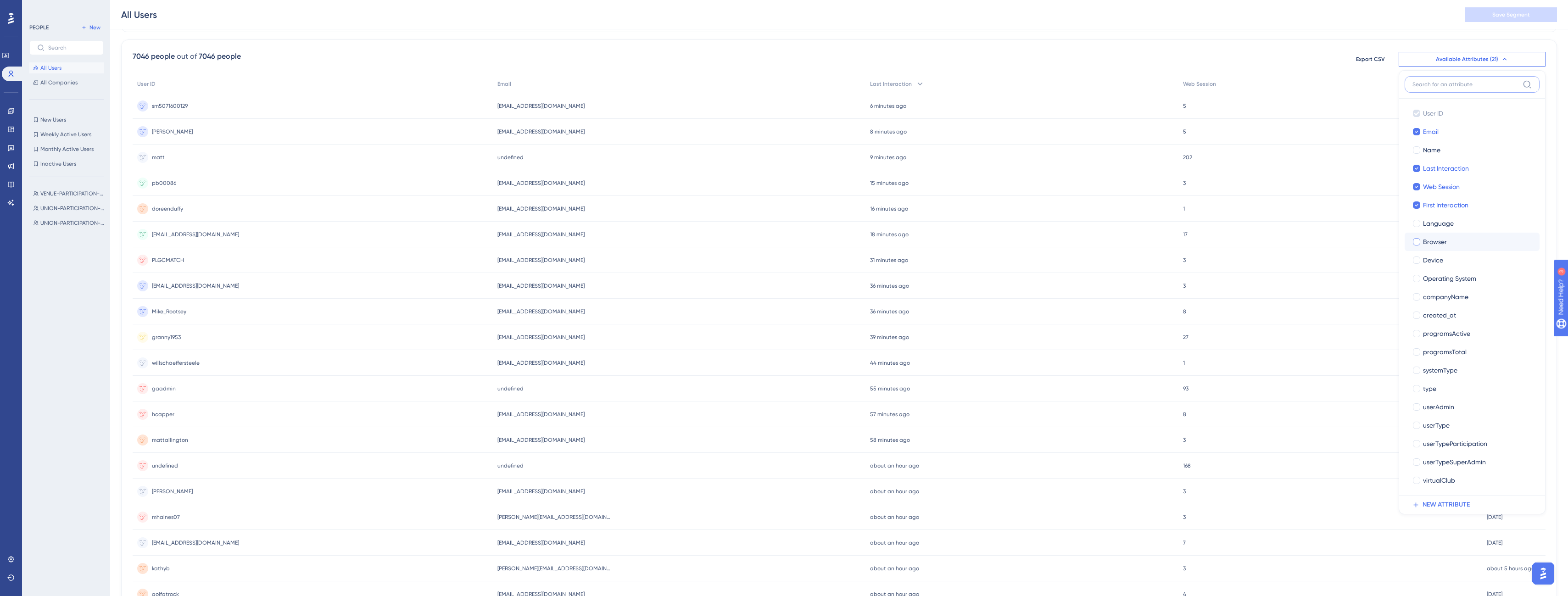
scroll to position [50, 7]
click at [1136, 49] on div "Filter 7046 people out of 7046 people Export CSV Available Attributes (21) User…" at bounding box center [839, 333] width 1436 height 650
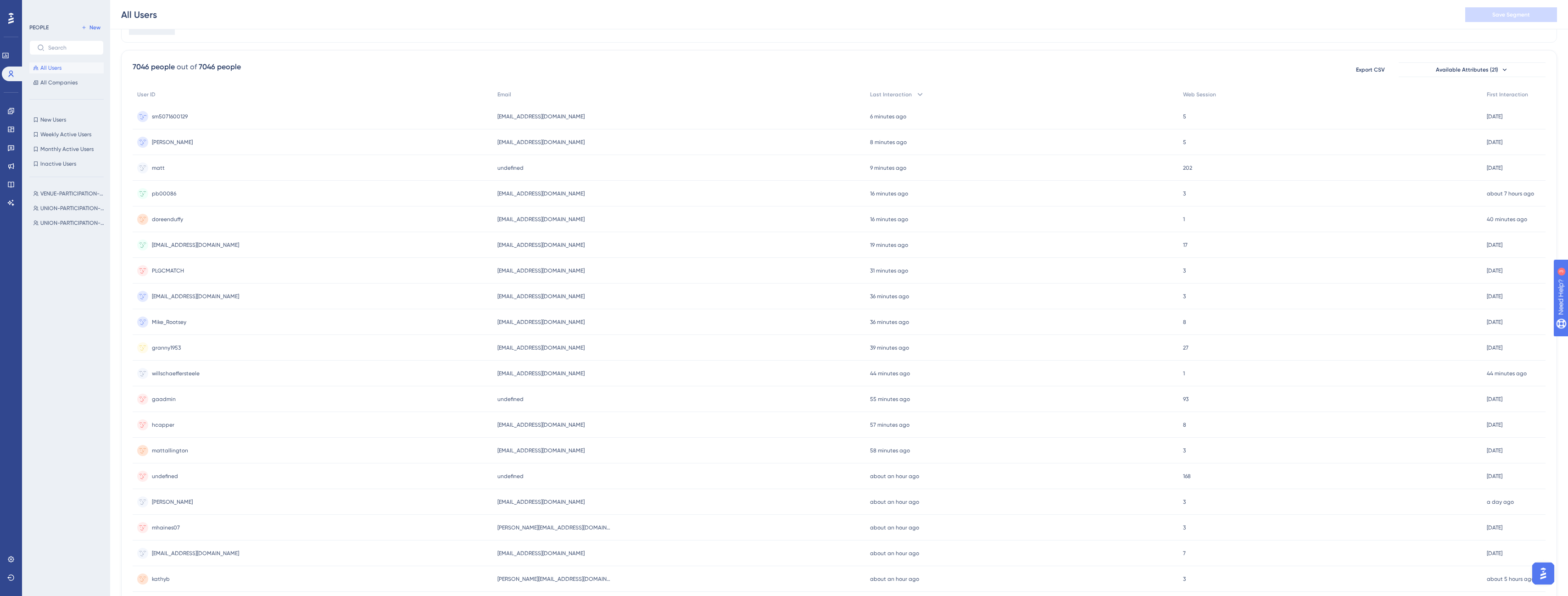
scroll to position [0, 7]
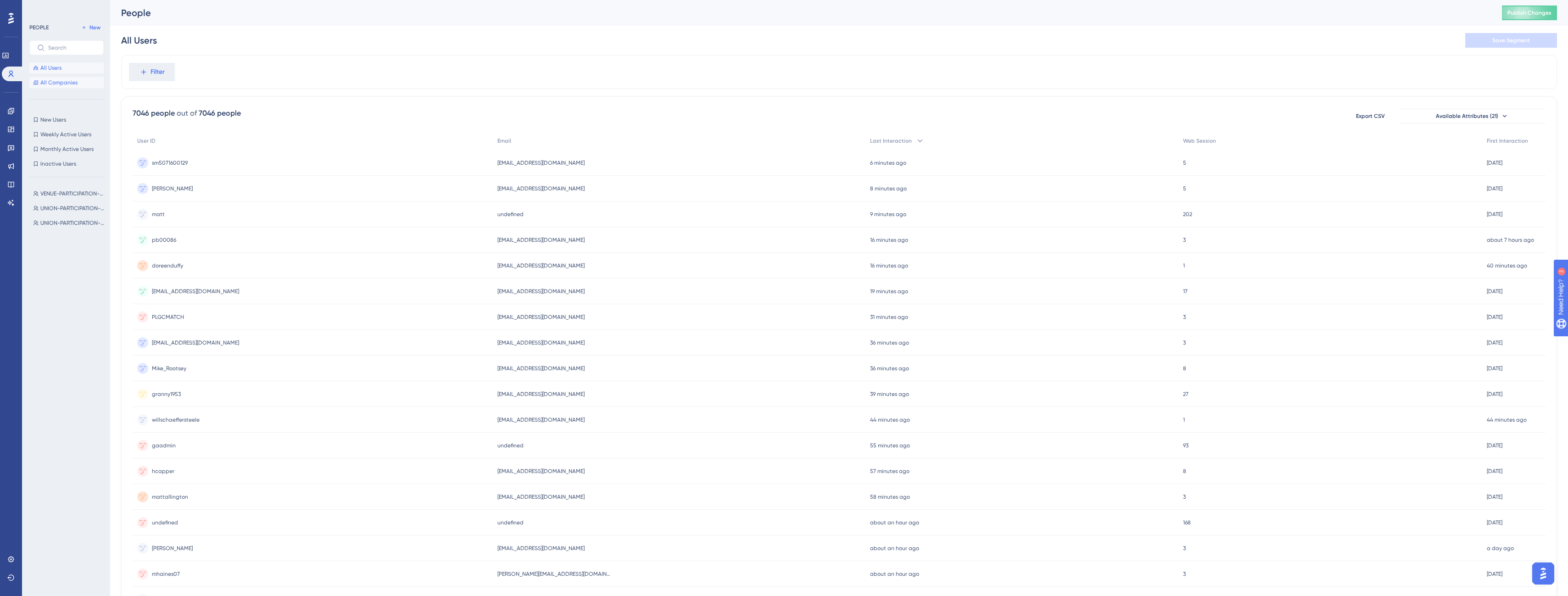
click at [64, 85] on span "All Companies" at bounding box center [59, 82] width 37 height 7
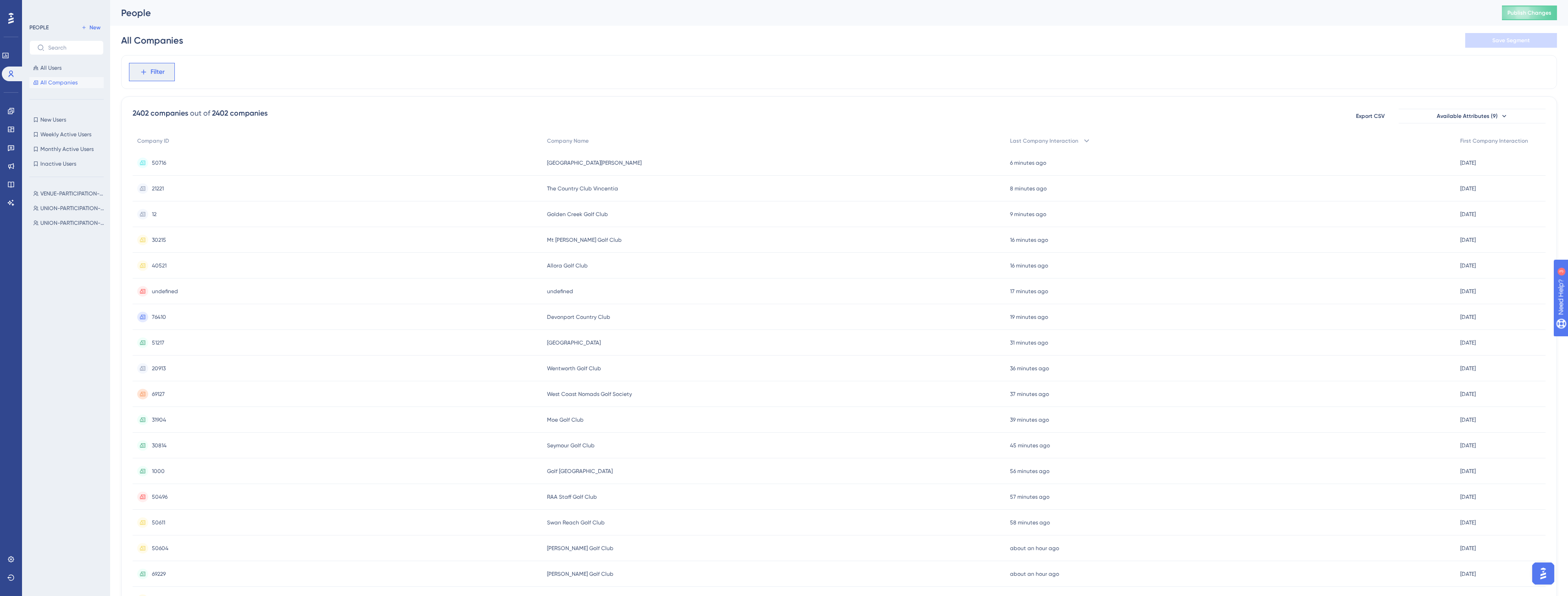
click at [148, 77] on button "Filter" at bounding box center [151, 72] width 46 height 18
click at [171, 137] on span "Company ID" at bounding box center [153, 141] width 36 height 11
click at [398, 78] on div "Company Id is Remove is is not contains does not contain starts with ends with …" at bounding box center [839, 72] width 1436 height 34
click at [138, 70] on button "Filter" at bounding box center [151, 72] width 46 height 18
click at [170, 144] on span "Company ID" at bounding box center [153, 141] width 36 height 11
